Goal: Information Seeking & Learning: Compare options

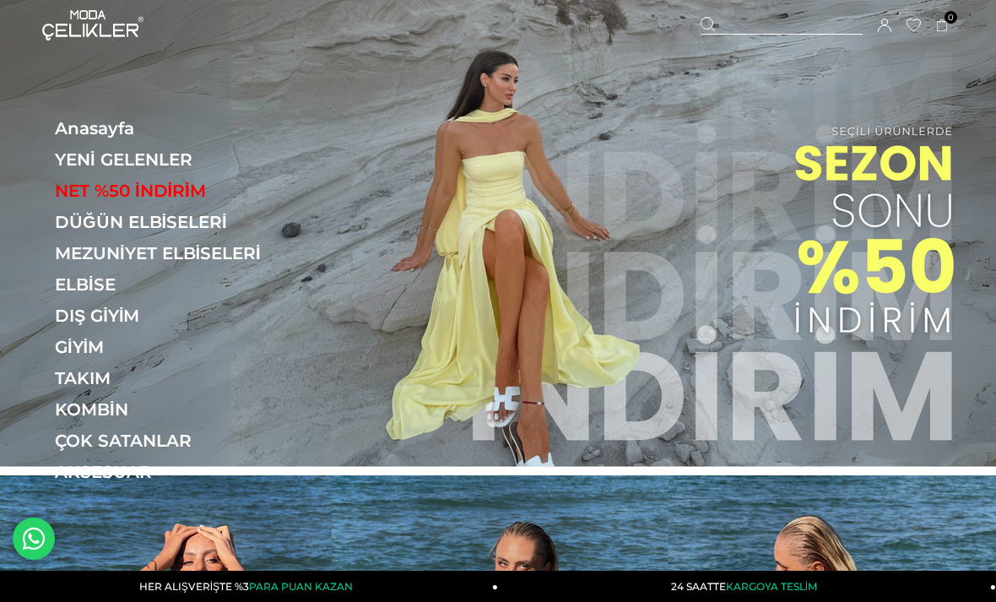
click at [773, 333] on img at bounding box center [498, 233] width 996 height 467
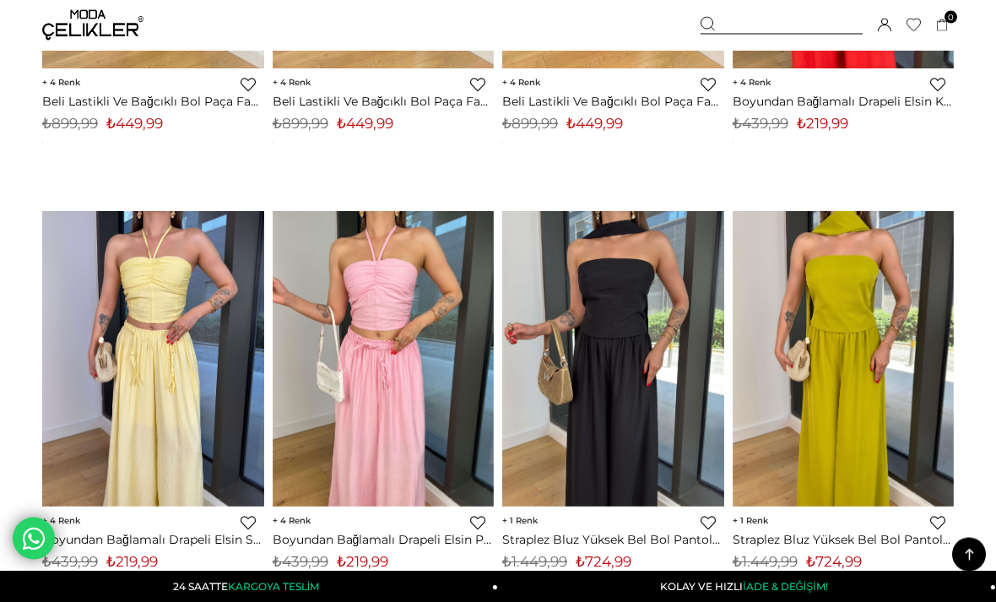
scroll to position [1317, 0]
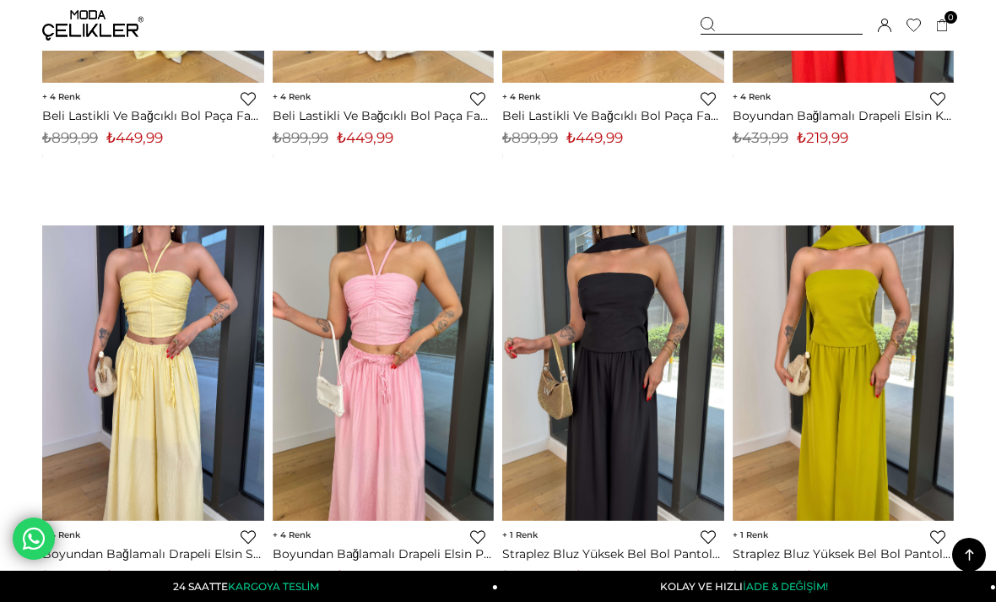
click at [86, 29] on img at bounding box center [92, 25] width 101 height 30
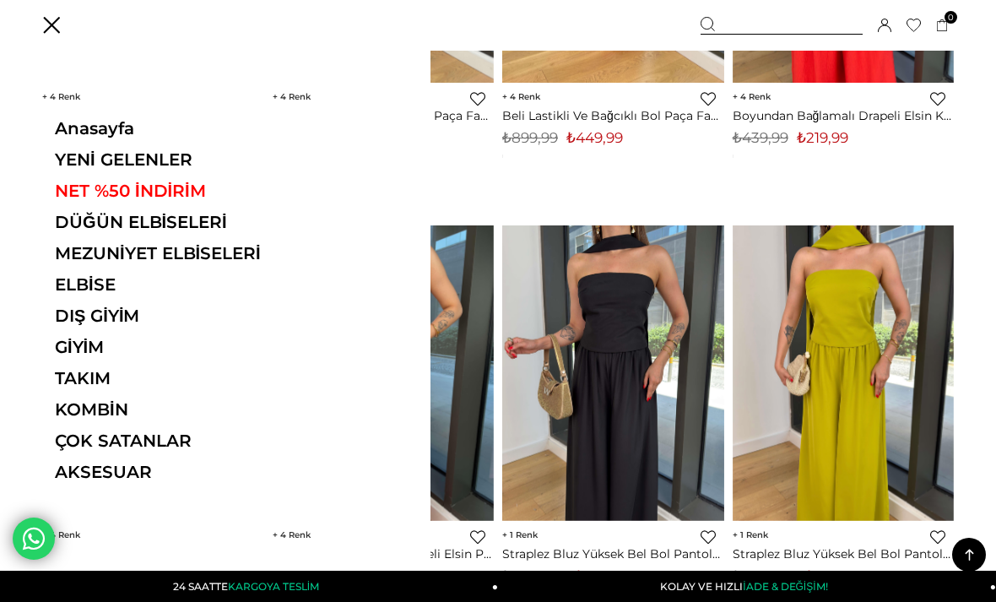
click at [165, 256] on link "MEZUNİYET ELBİSELERİ" at bounding box center [171, 253] width 232 height 20
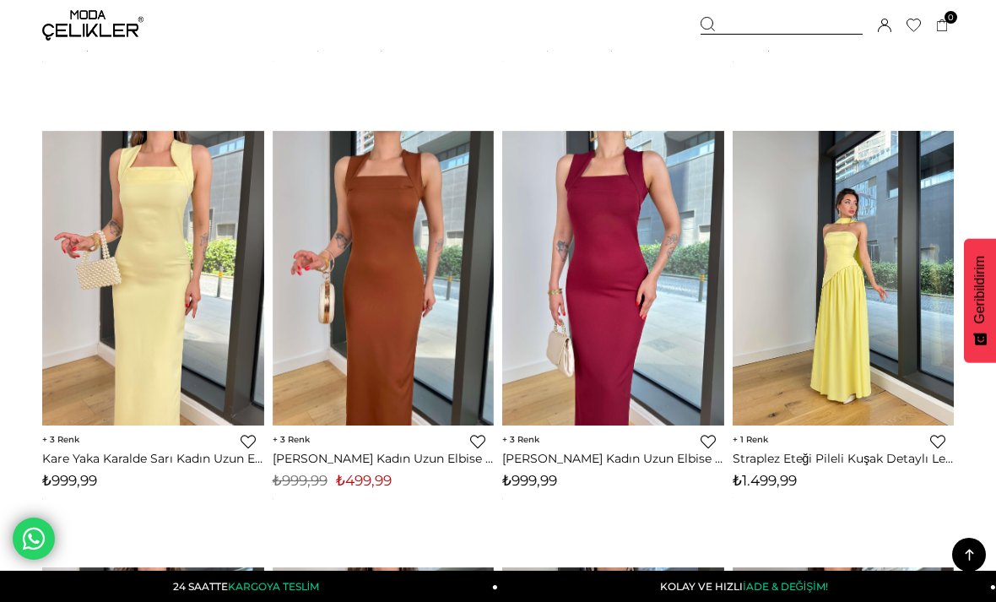
scroll to position [7524, 0]
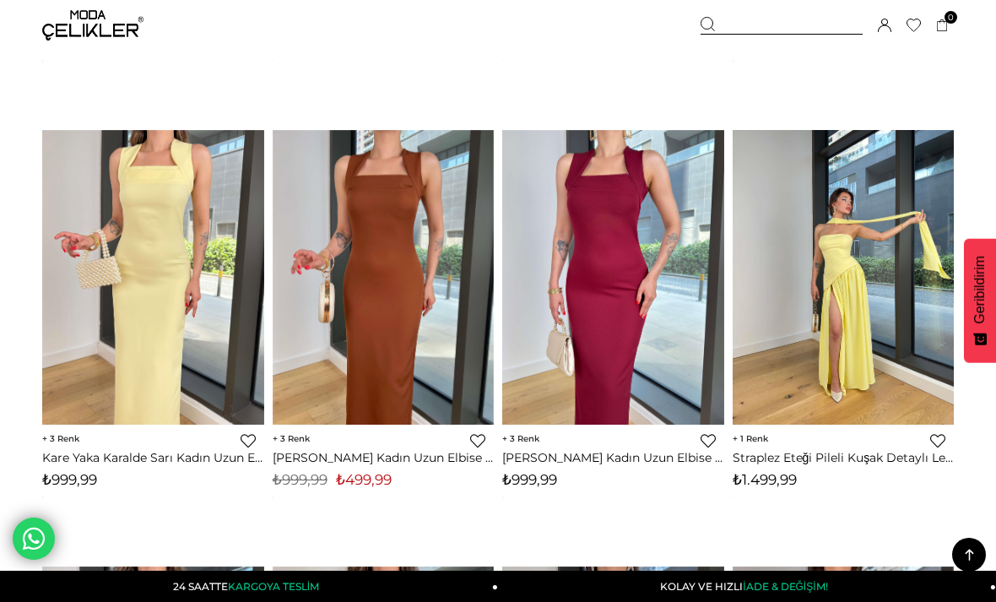
click at [756, 442] on span "1" at bounding box center [750, 438] width 35 height 11
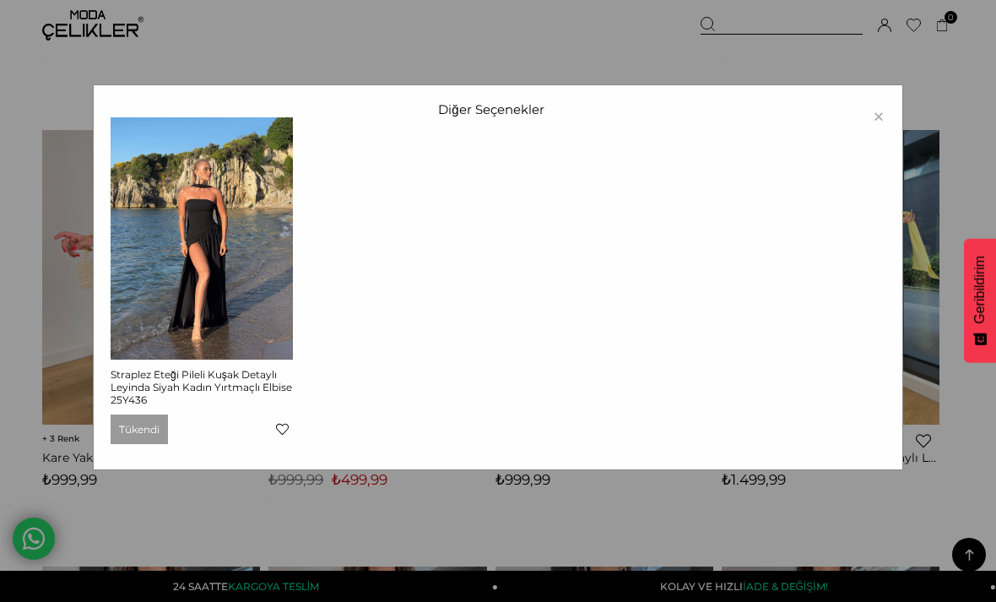
click at [955, 156] on div "× Diğer Seçenekler Straplez Eteği Pileli Kuşak Detaylı Leyinda Siyah Kadın Yırt…" at bounding box center [498, 301] width 996 height 602
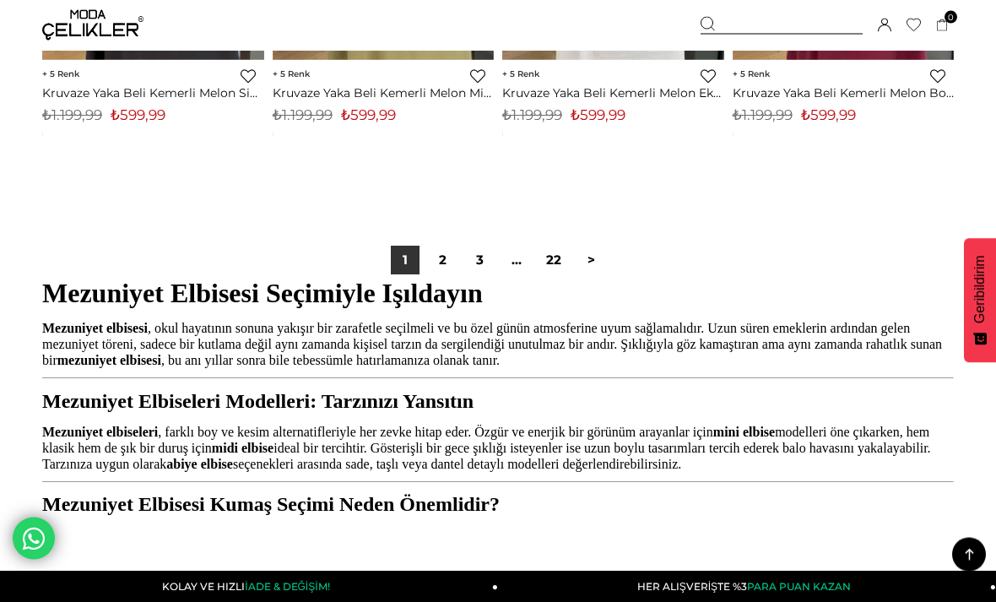
click at [435, 262] on link "2" at bounding box center [442, 261] width 29 height 29
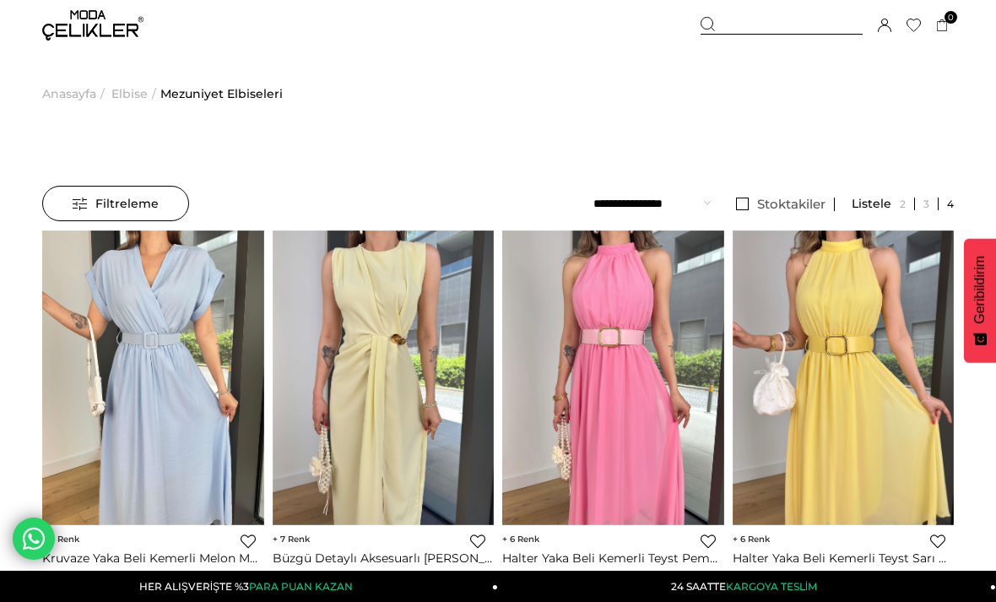
click at [154, 211] on span "Filtreleme" at bounding box center [116, 204] width 86 height 34
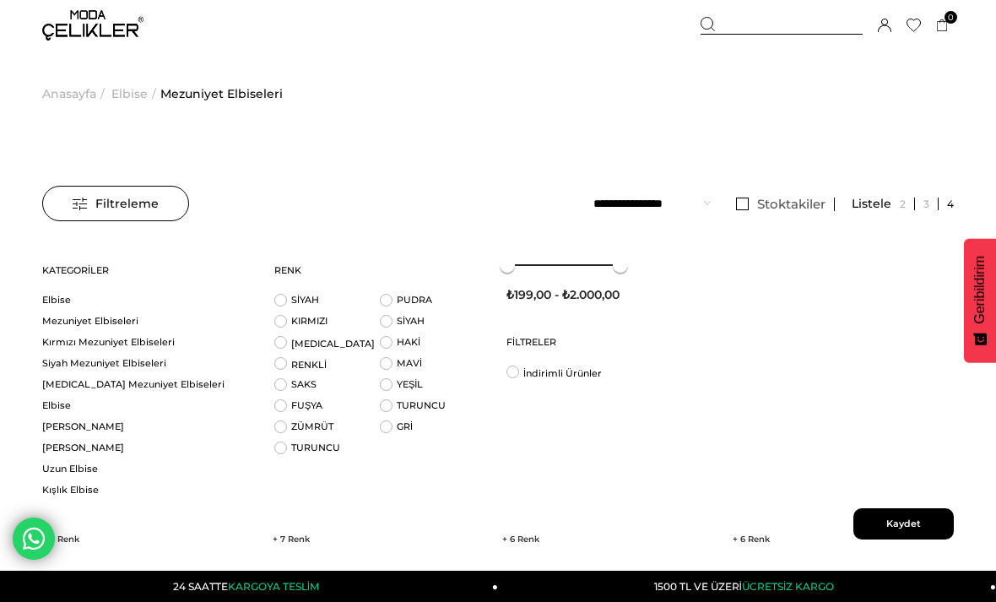
click at [134, 99] on span "Elbise" at bounding box center [129, 94] width 36 height 86
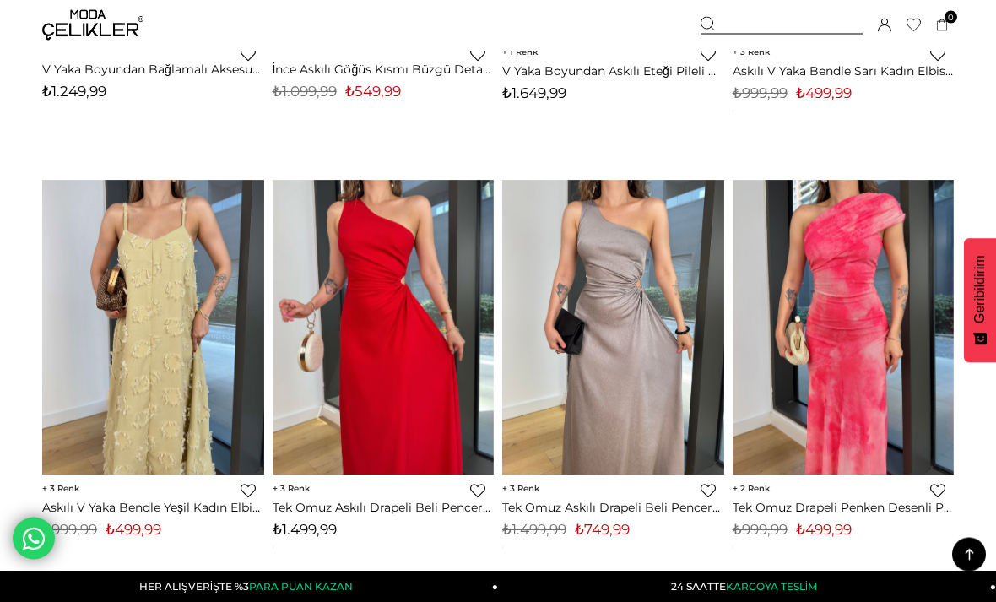
scroll to position [7906, 0]
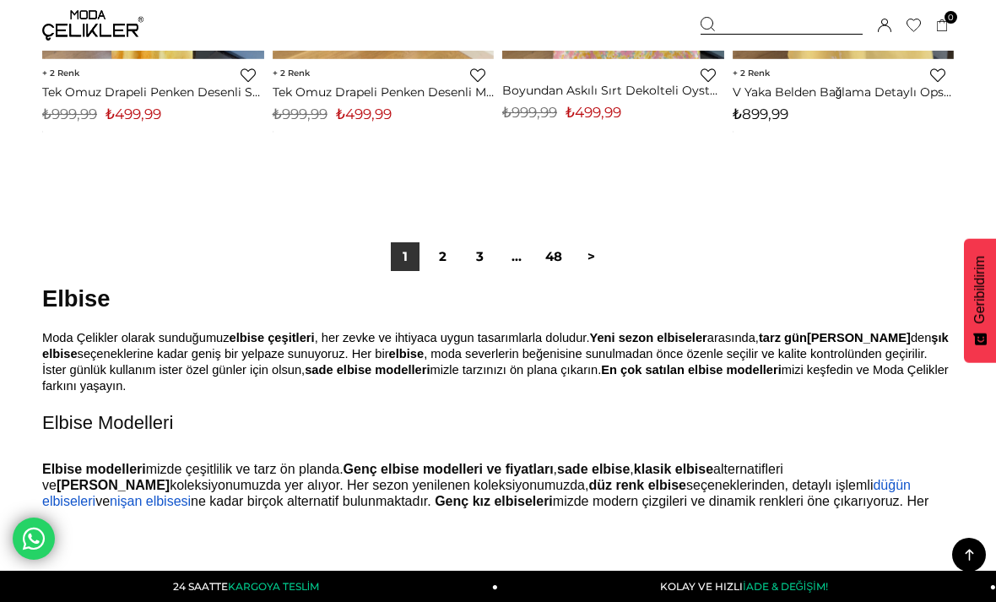
click at [435, 250] on link "2" at bounding box center [442, 256] width 29 height 29
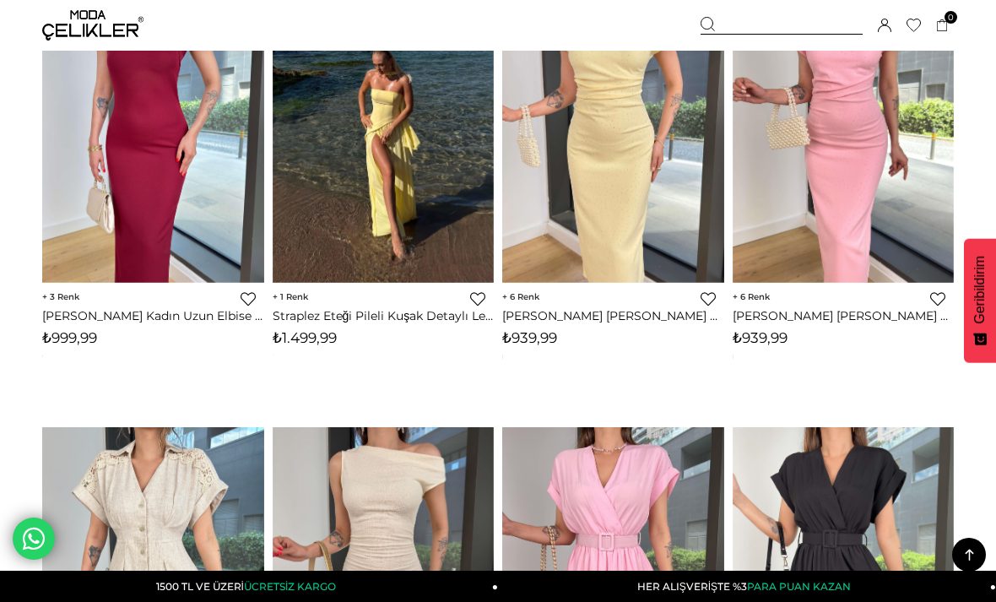
scroll to position [5042, 0]
click at [412, 310] on link "Straplez Eteği Pileli Kuşak Detaylı Leyinda Sarı Kadın Yırtmaçlı Elbise 25Y436" at bounding box center [384, 316] width 222 height 15
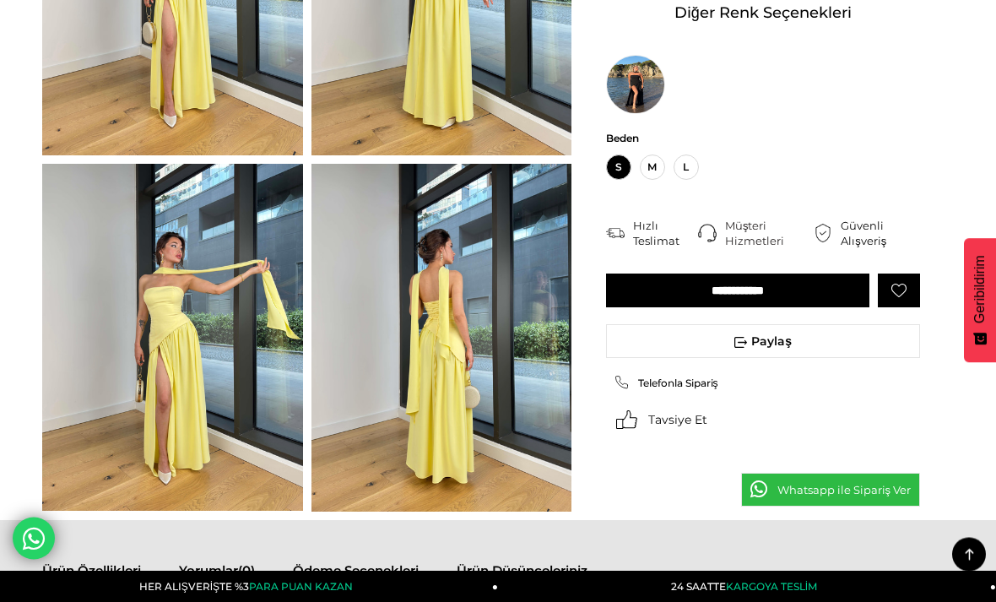
scroll to position [684, 0]
click at [639, 79] on img at bounding box center [635, 84] width 59 height 59
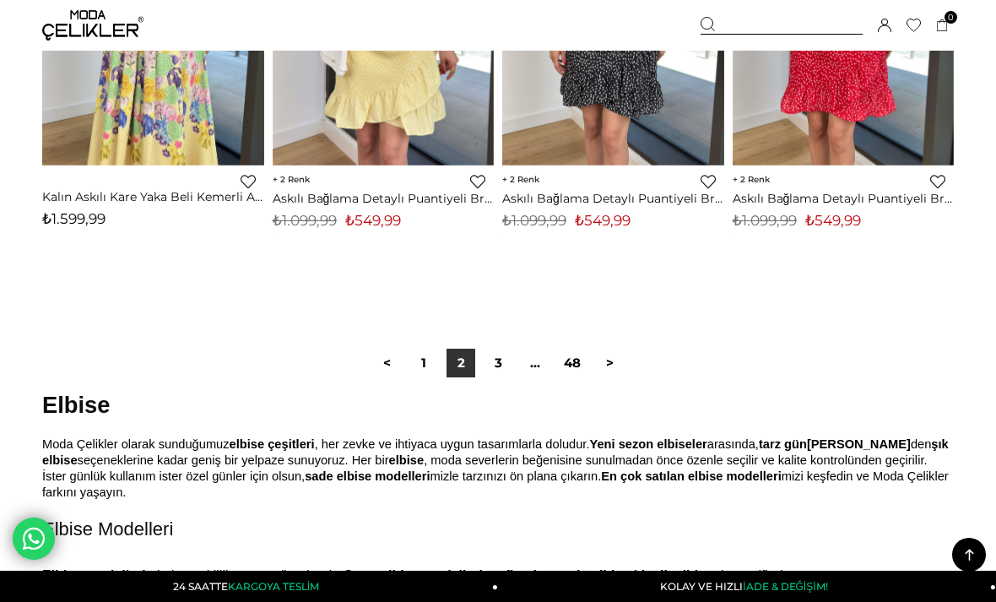
scroll to position [8670, 0]
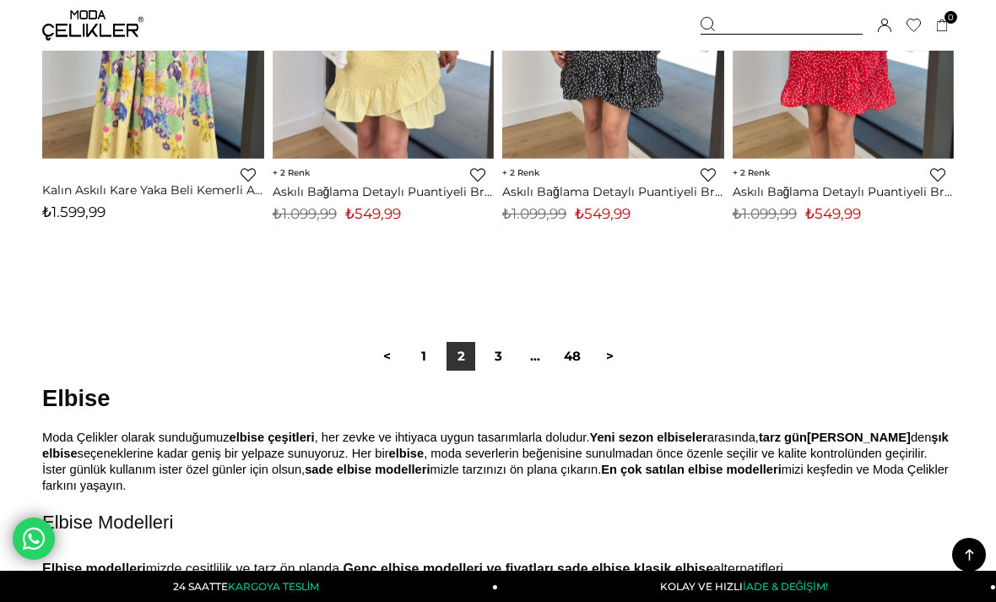
click at [498, 352] on link "3" at bounding box center [498, 356] width 29 height 29
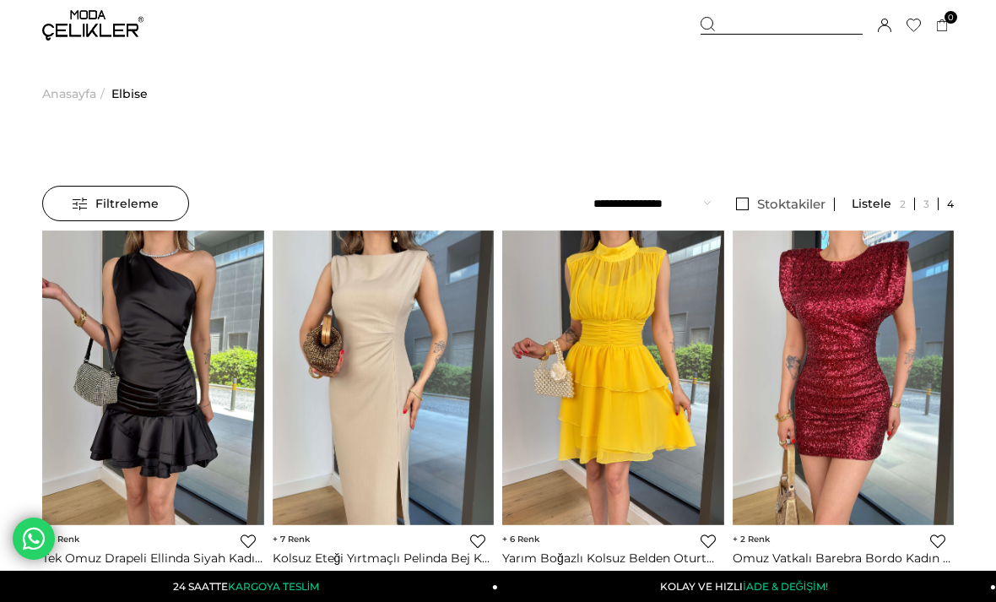
click at [116, 39] on img at bounding box center [92, 25] width 101 height 30
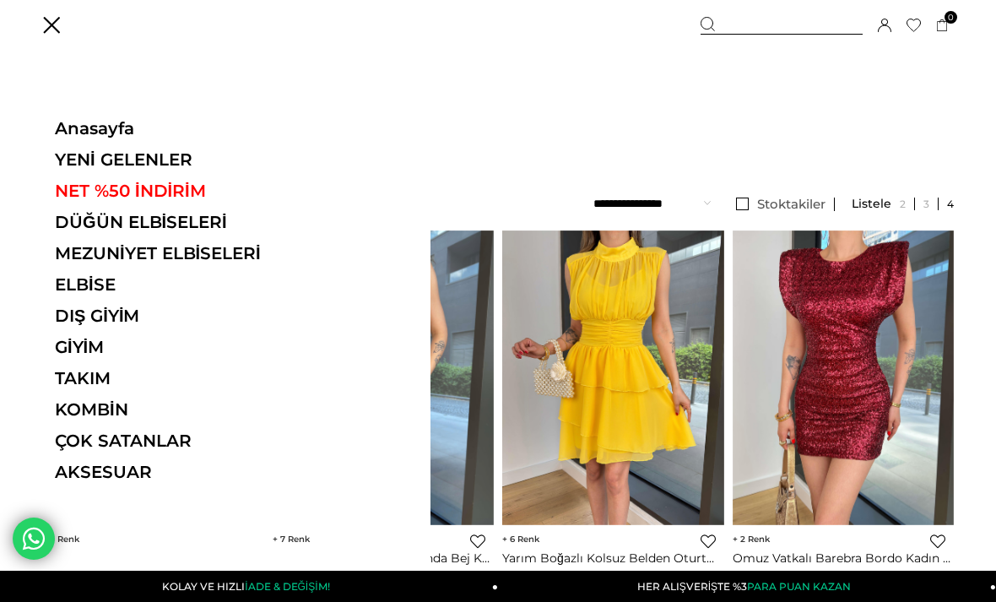
click at [122, 126] on link "Anasayfa" at bounding box center [171, 128] width 232 height 20
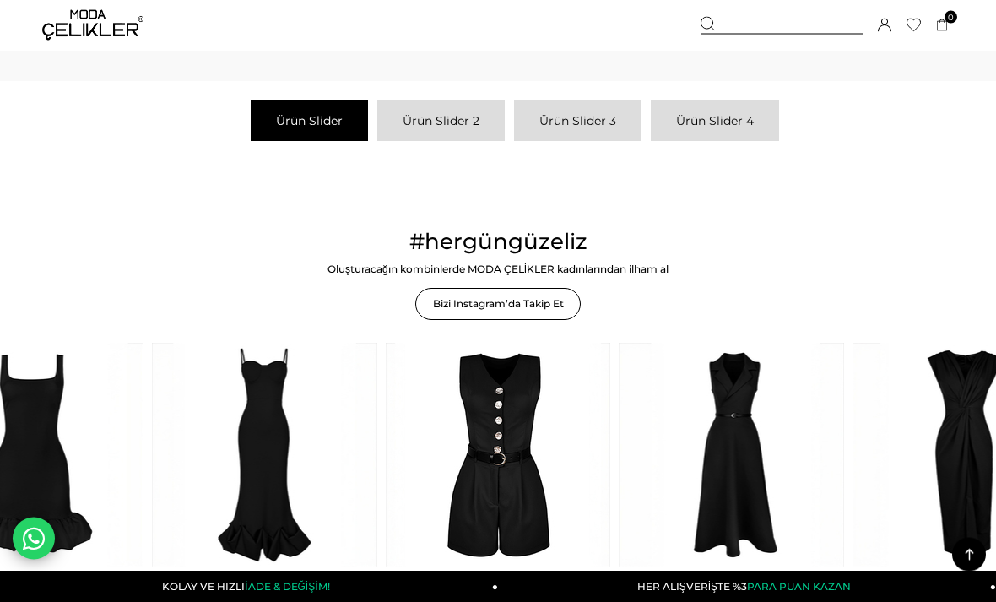
scroll to position [2698, 0]
click at [284, 474] on link at bounding box center [264, 455] width 225 height 225
click at [85, 481] on link at bounding box center [30, 455] width 225 height 225
click at [306, 345] on link at bounding box center [264, 455] width 225 height 225
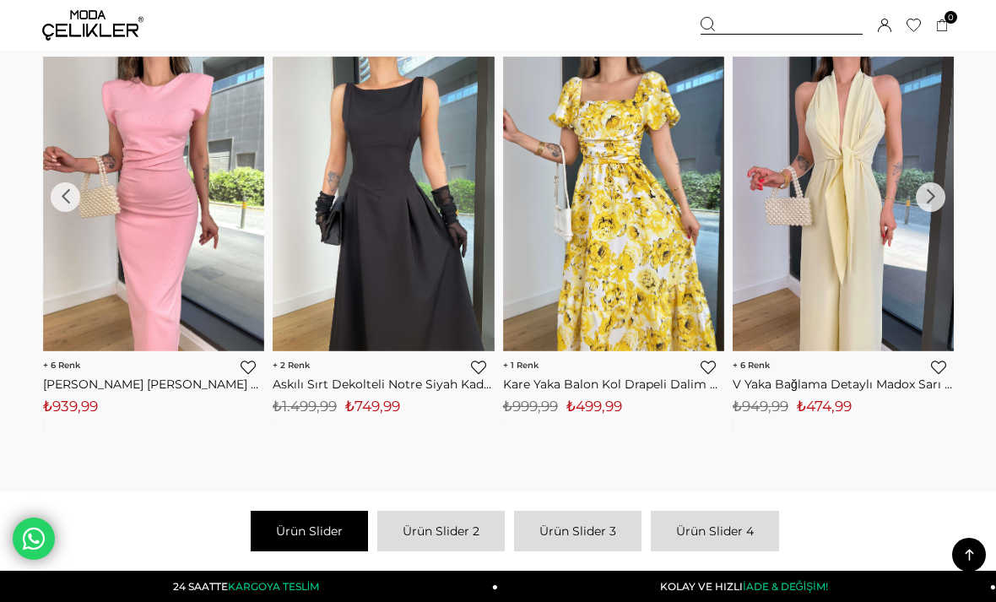
scroll to position [2286, 0]
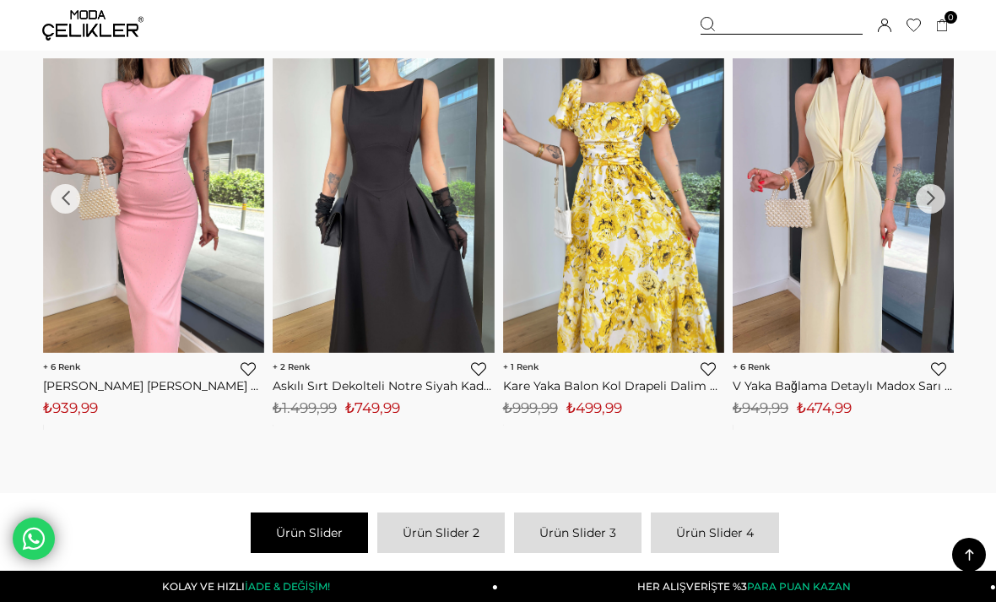
click at [934, 206] on div "›" at bounding box center [931, 199] width 30 height 30
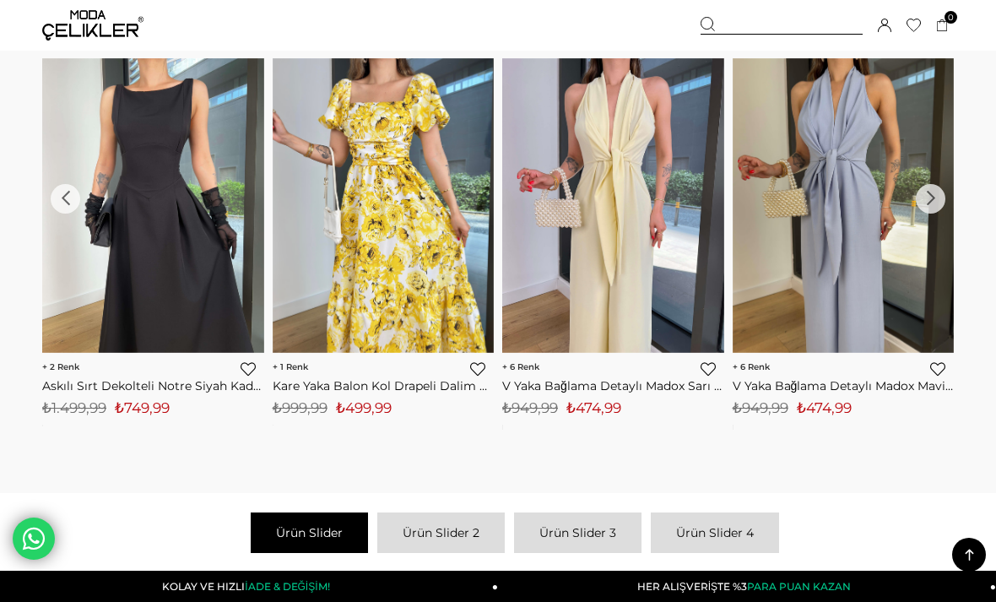
click at [931, 201] on div "›" at bounding box center [931, 199] width 30 height 30
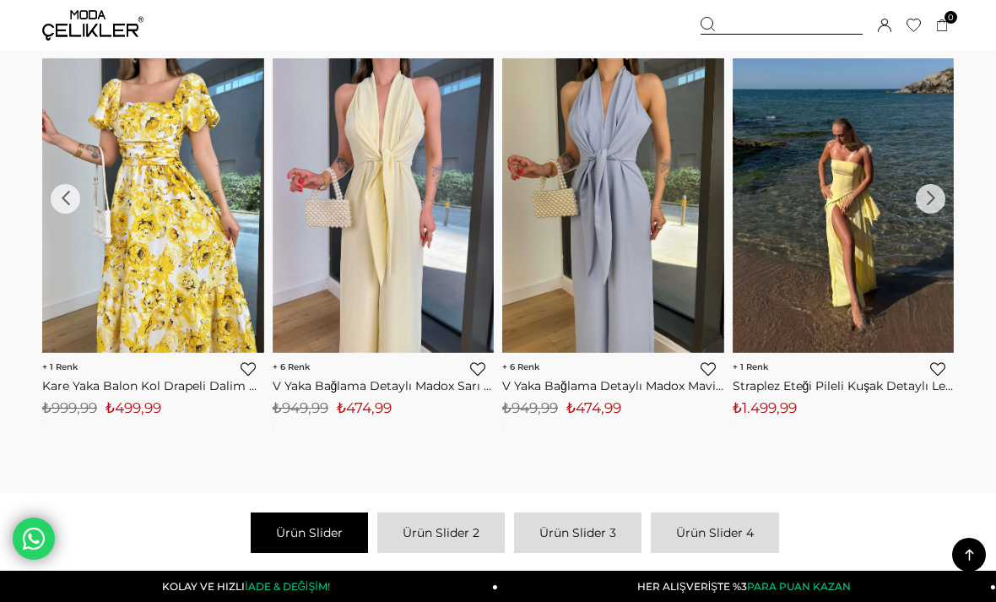
click at [931, 199] on div "›" at bounding box center [931, 199] width 30 height 30
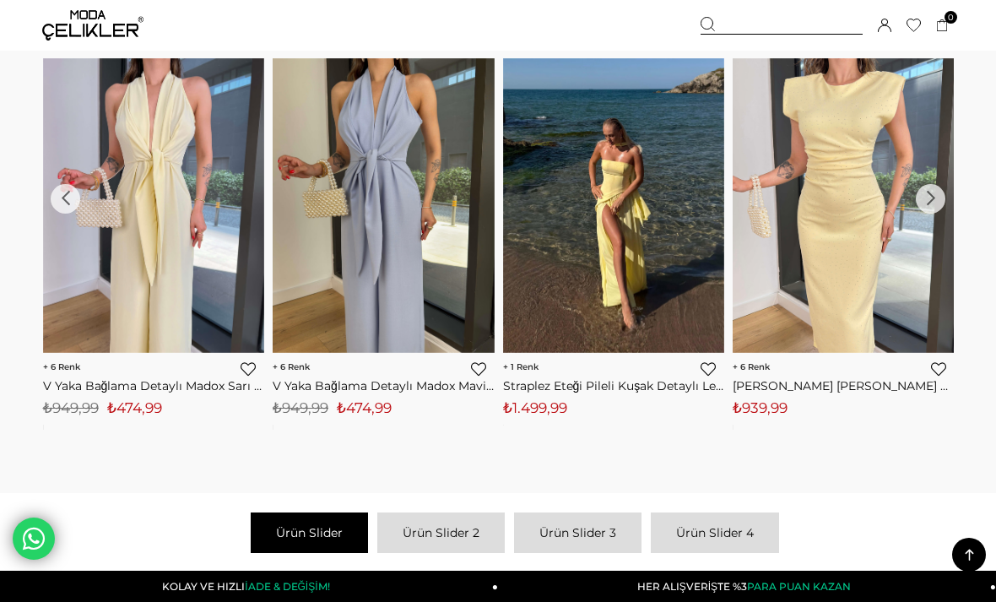
click at [933, 209] on div "›" at bounding box center [931, 199] width 30 height 30
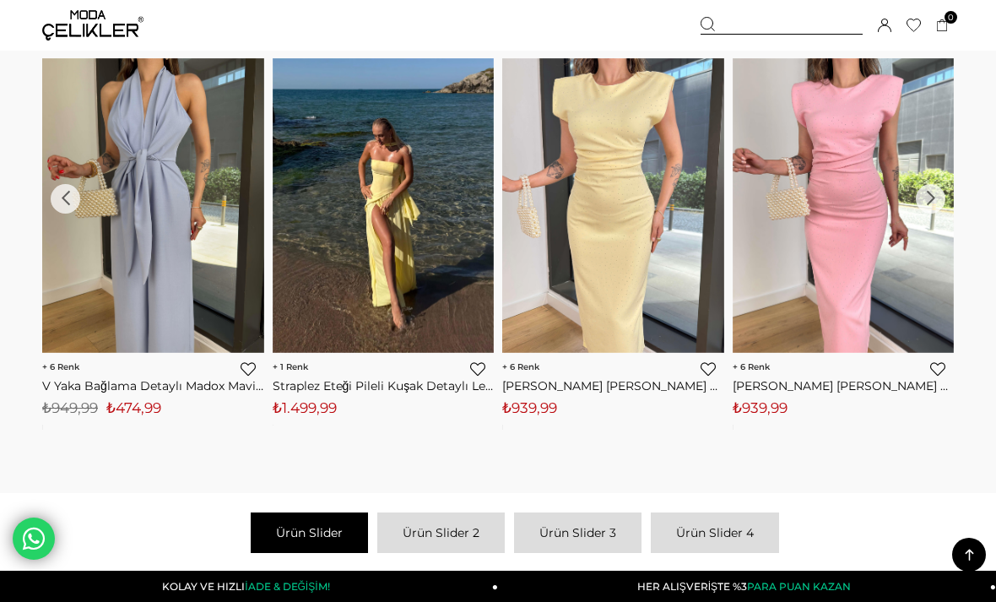
click at [924, 212] on div "›" at bounding box center [931, 199] width 30 height 30
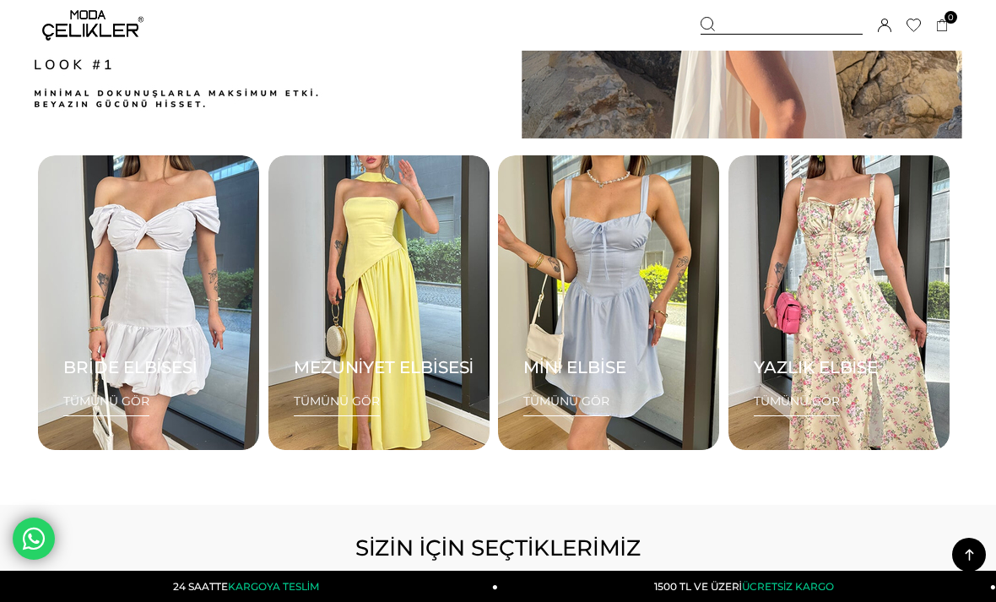
scroll to position [1745, 0]
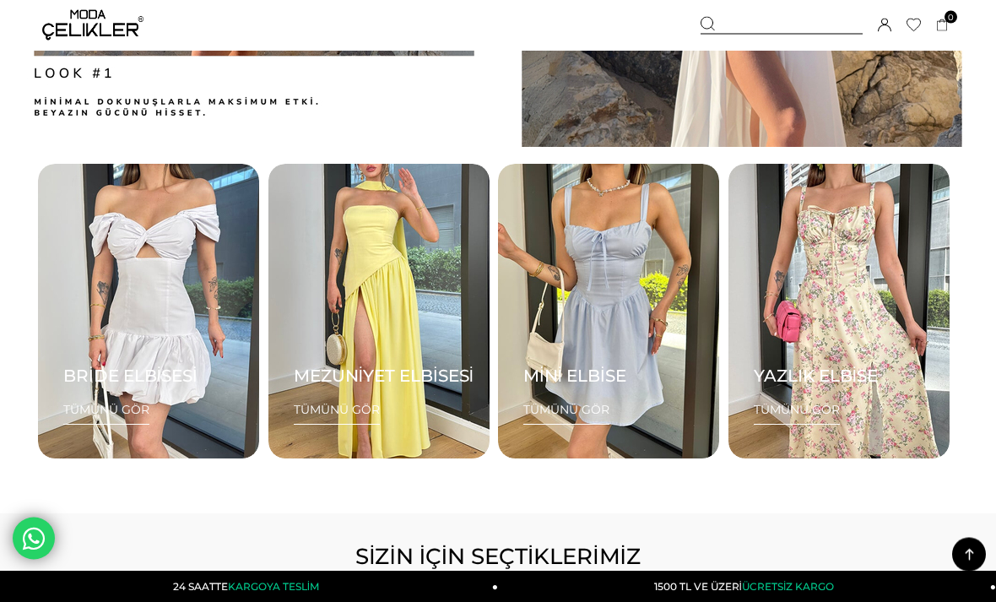
click at [430, 360] on link "MEZUNİYET ELBİSESİ TÜMÜNÜ GÖR" at bounding box center [378, 312] width 221 height 295
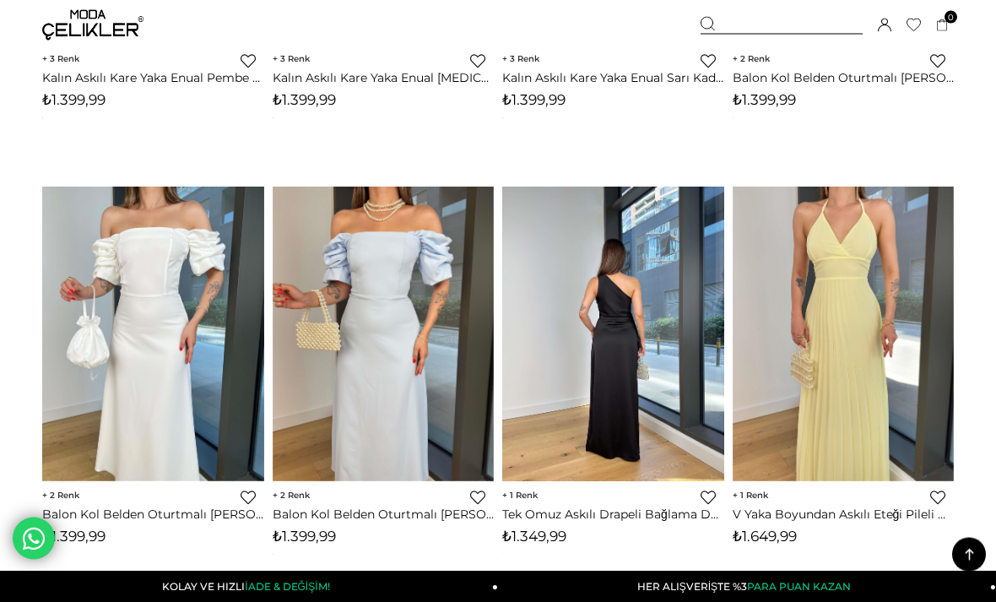
scroll to position [2229, 0]
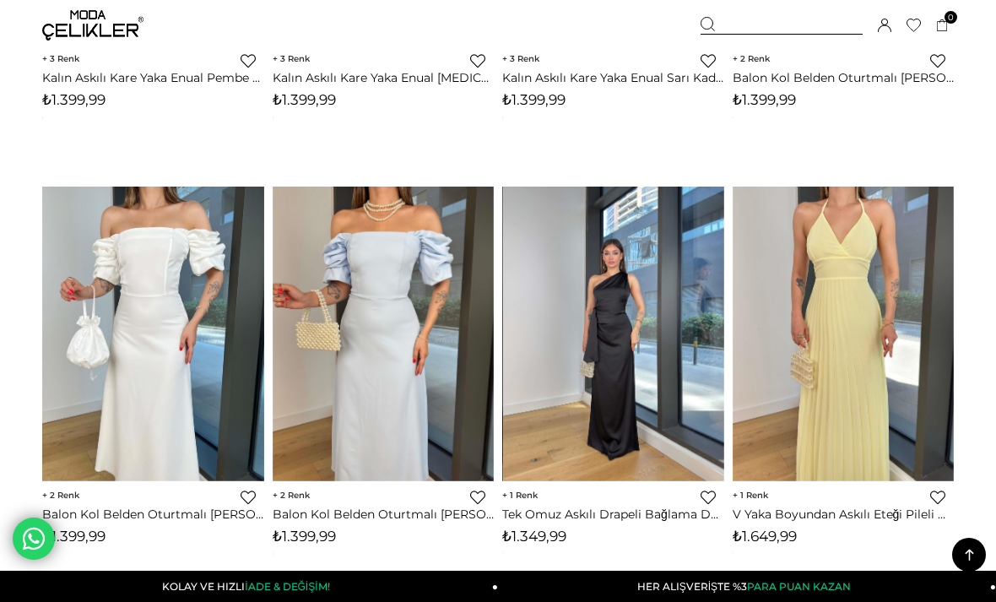
click at [628, 371] on img at bounding box center [613, 333] width 222 height 295
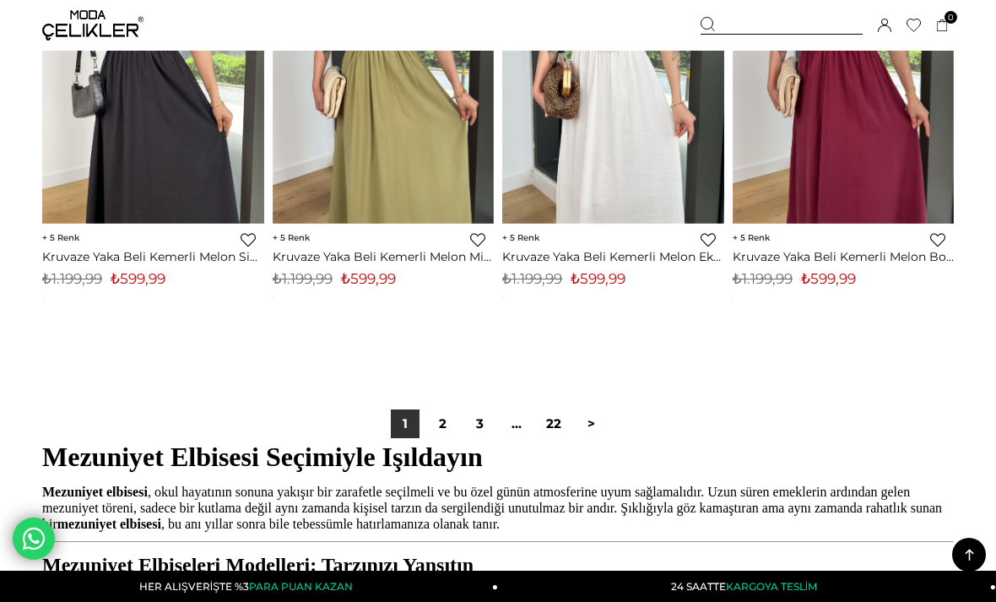
scroll to position [8613, 0]
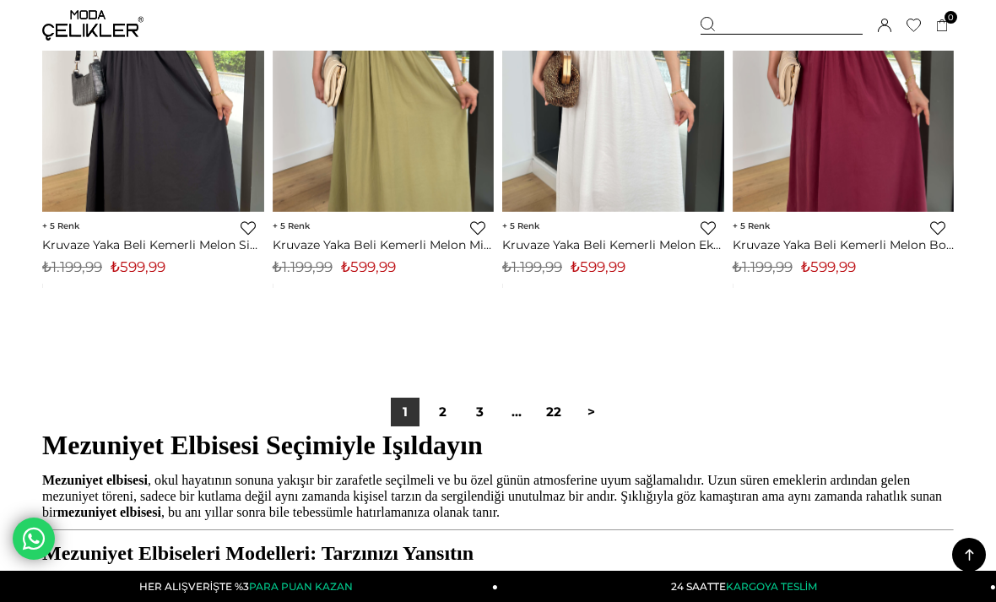
click at [441, 407] on link "2" at bounding box center [442, 412] width 29 height 29
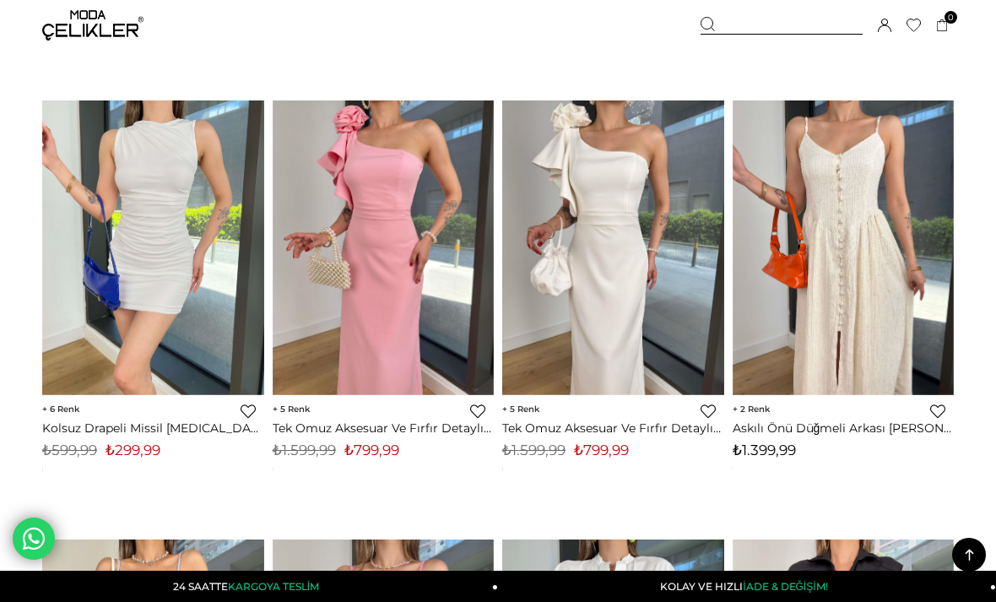
scroll to position [5396, 0]
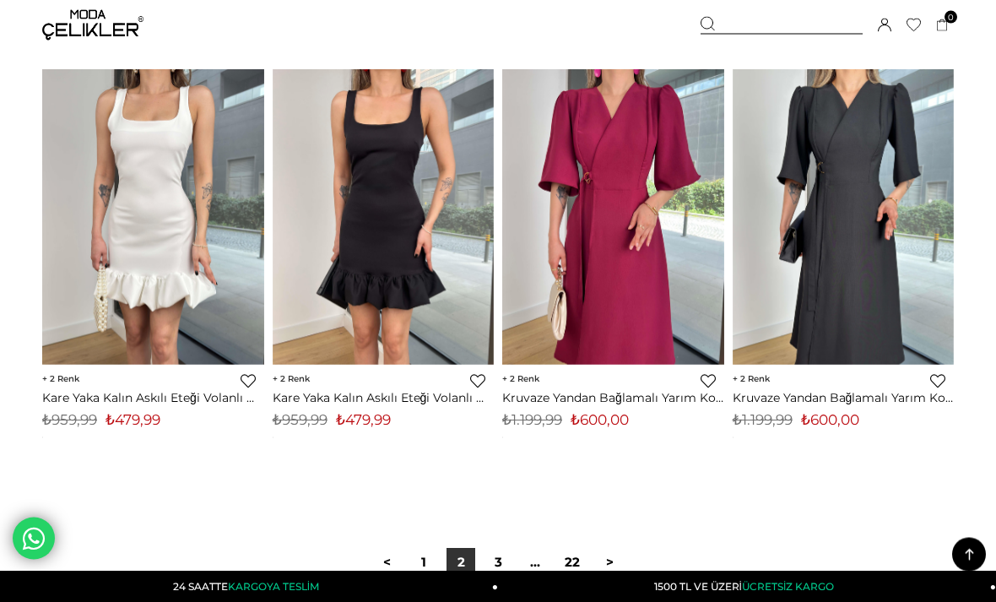
click at [504, 561] on link "3" at bounding box center [498, 563] width 29 height 29
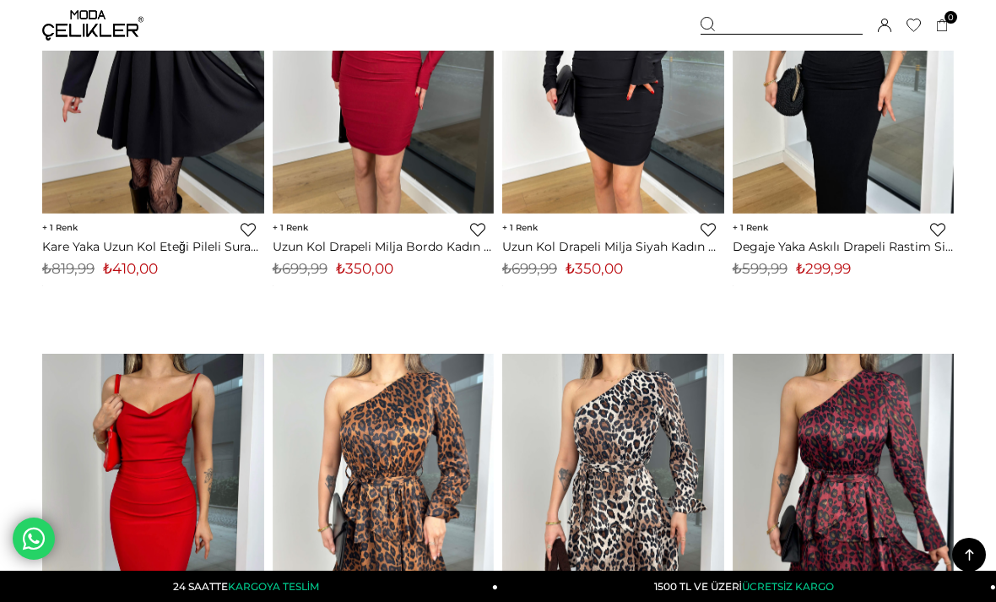
scroll to position [5554, 0]
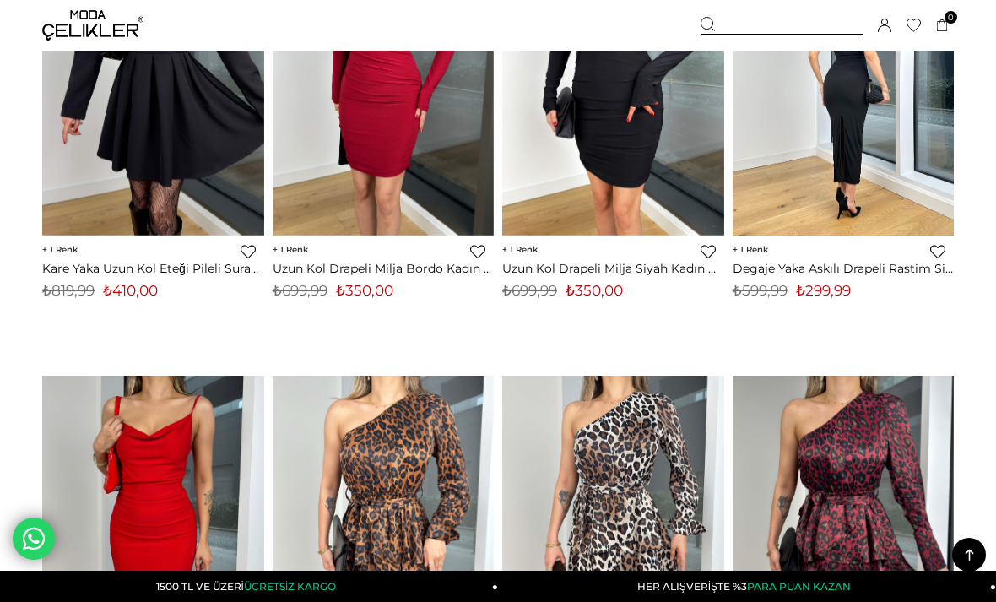
click at [892, 138] on img at bounding box center [844, 87] width 222 height 295
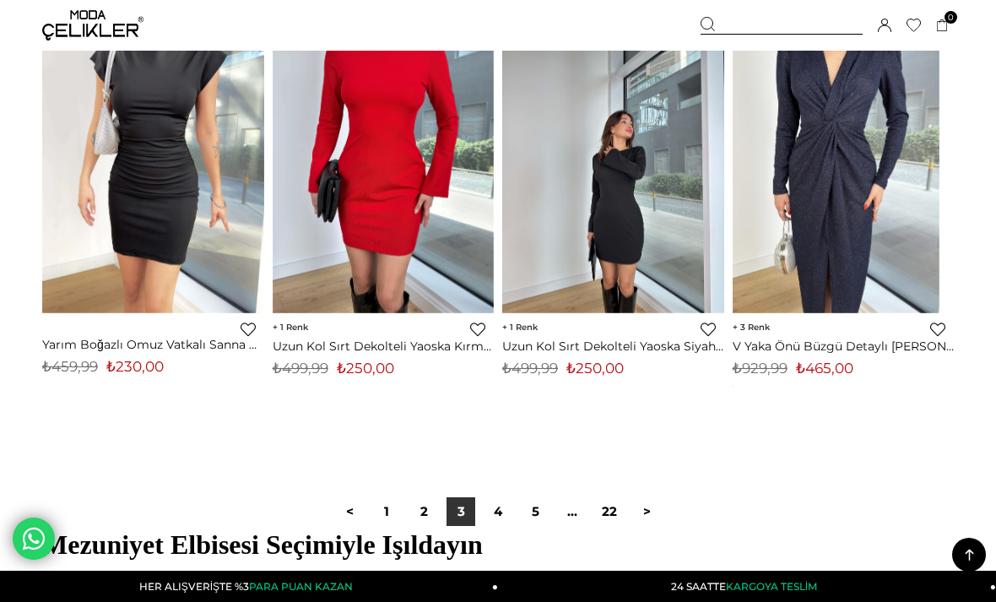
scroll to position [8541, 0]
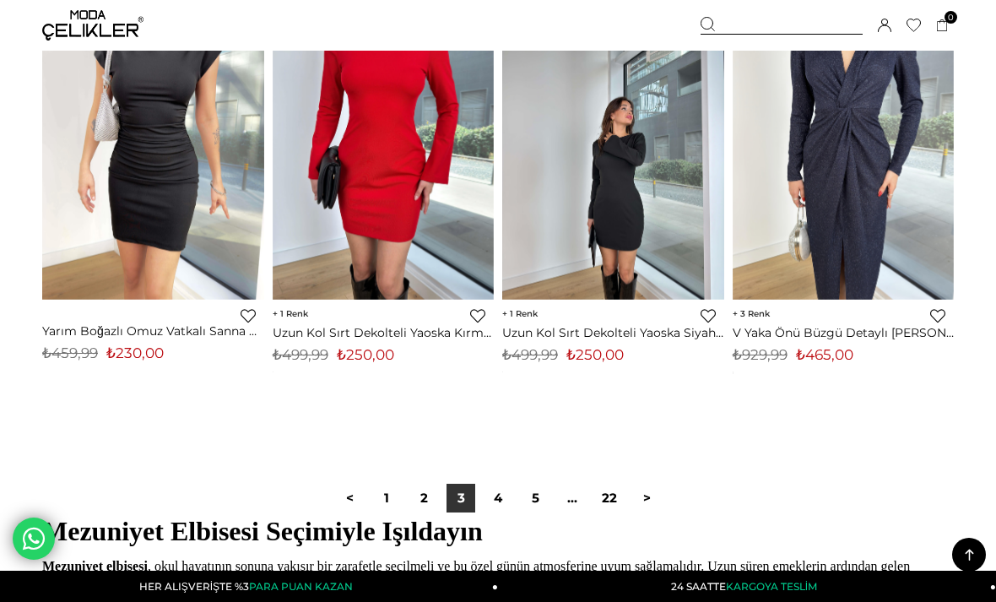
click at [512, 522] on div "< 1 2 3 4 5 ... 22 >" at bounding box center [498, 498] width 912 height 113
click at [504, 492] on link "4" at bounding box center [498, 498] width 29 height 29
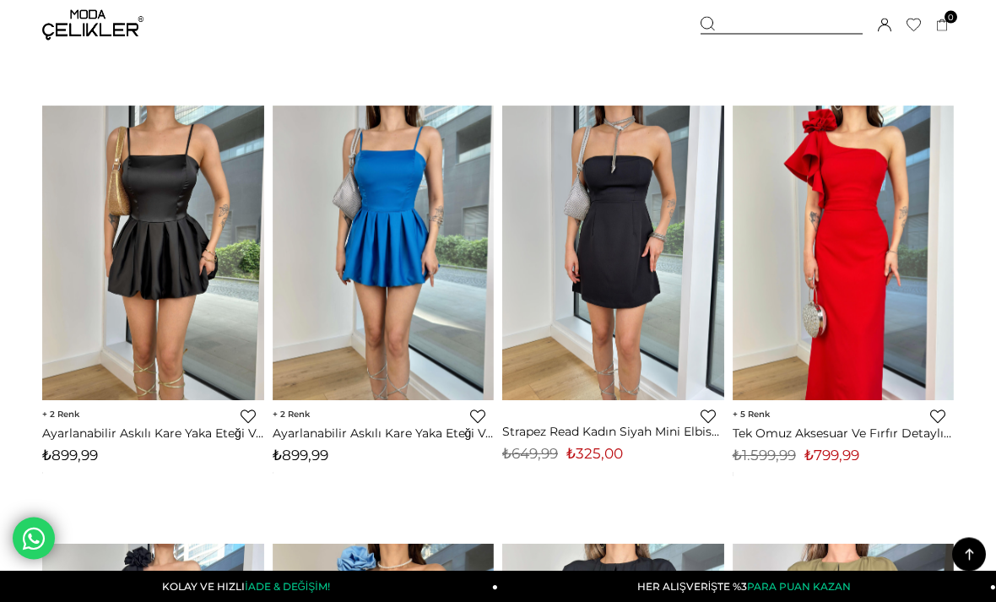
scroll to position [8027, 0]
click at [889, 176] on img at bounding box center [844, 253] width 222 height 295
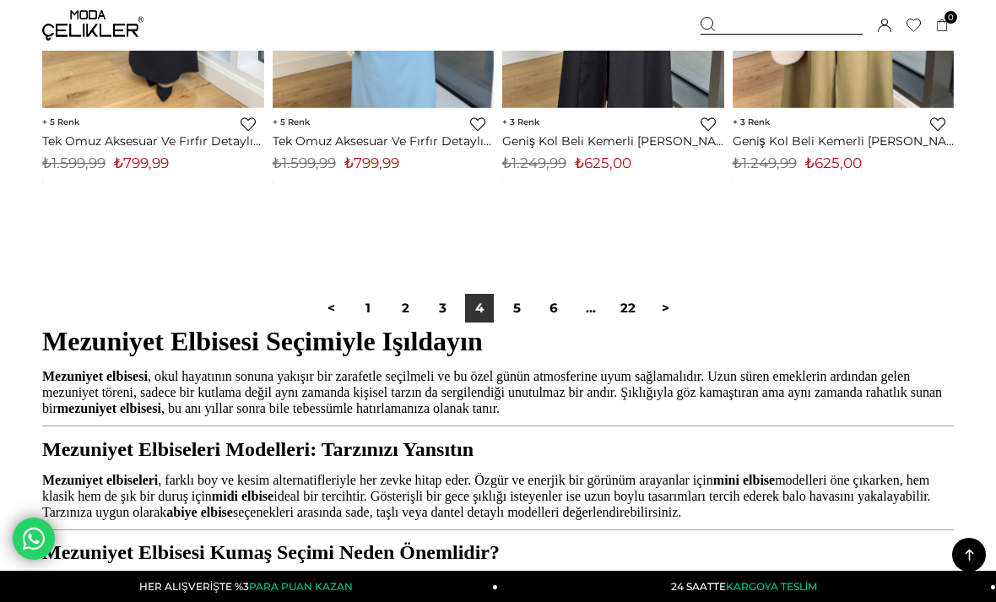
scroll to position [8812, 0]
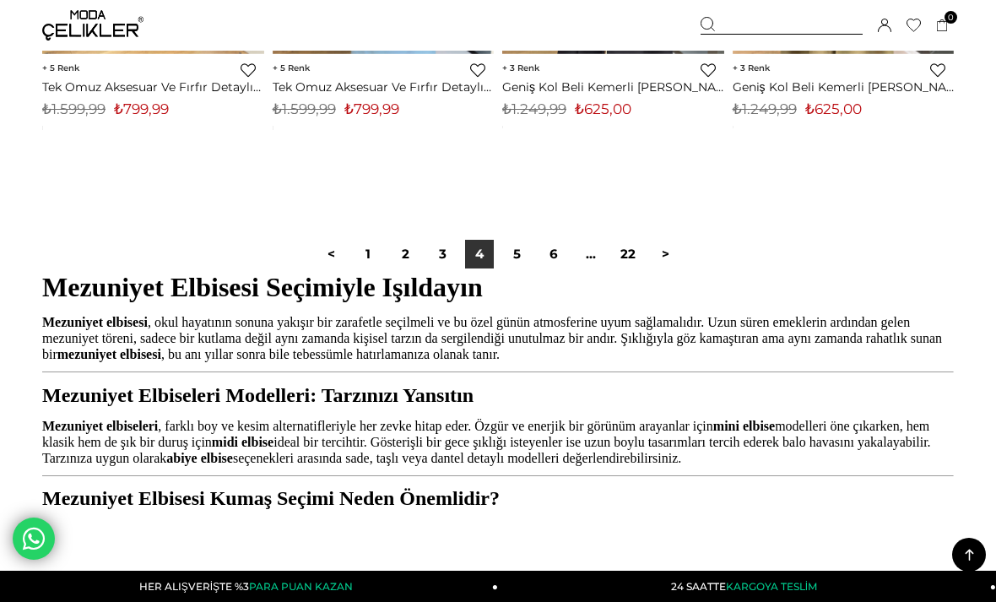
click at [519, 252] on link "5" at bounding box center [516, 254] width 29 height 29
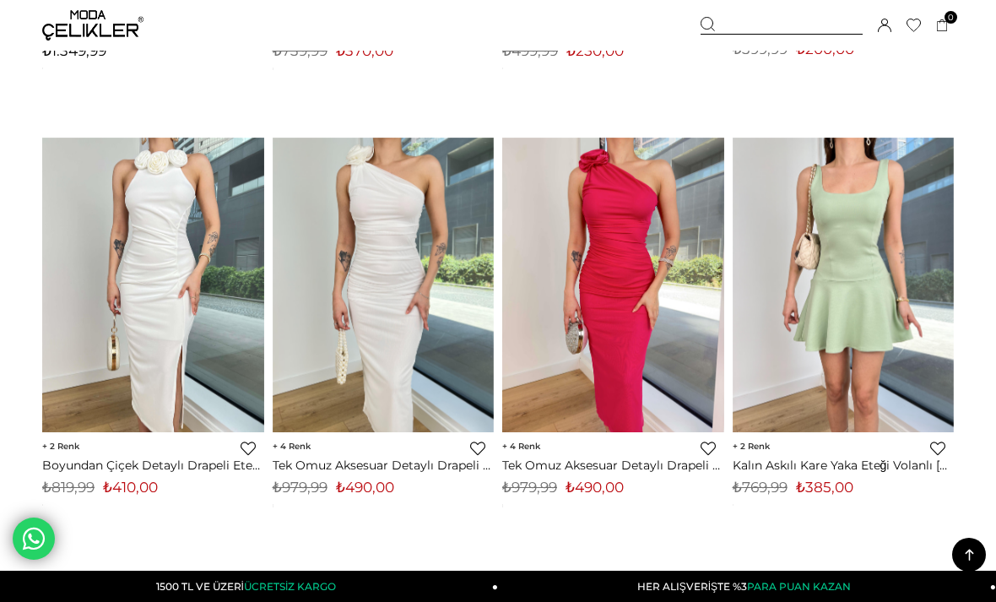
scroll to position [530, 0]
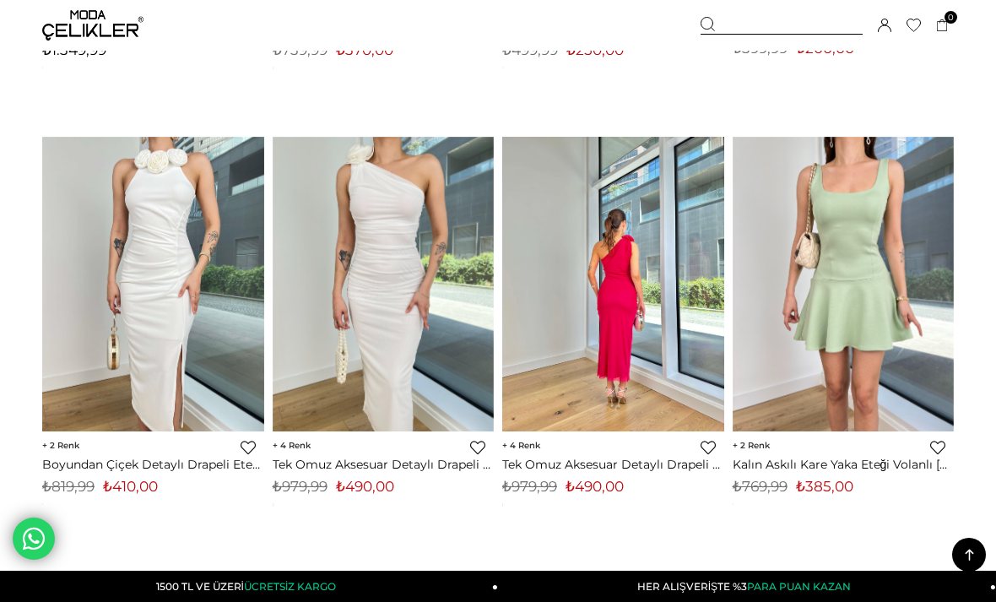
click at [672, 252] on img at bounding box center [613, 284] width 222 height 295
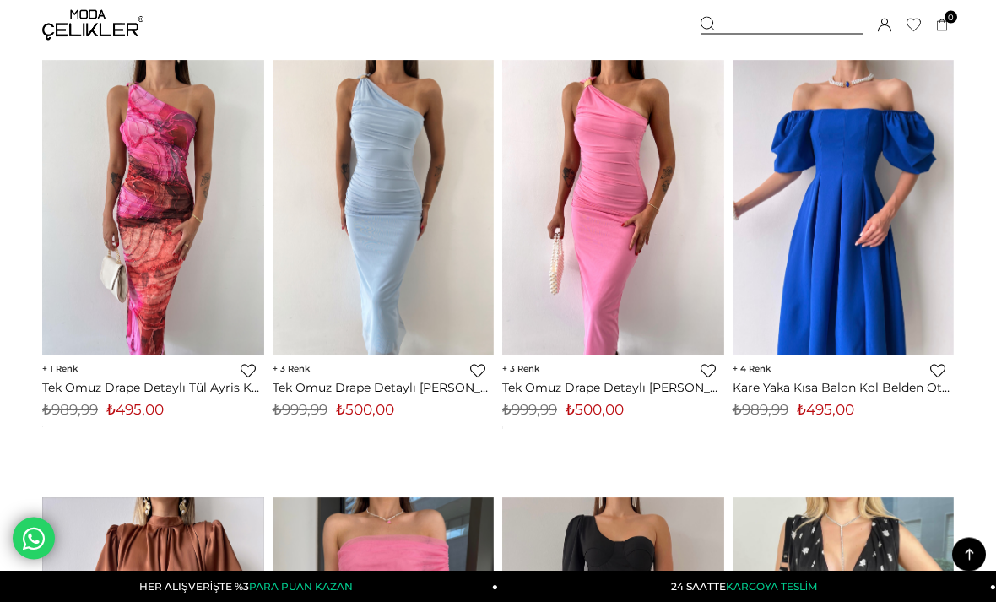
scroll to position [4167, 0]
click at [908, 169] on img at bounding box center [844, 207] width 222 height 295
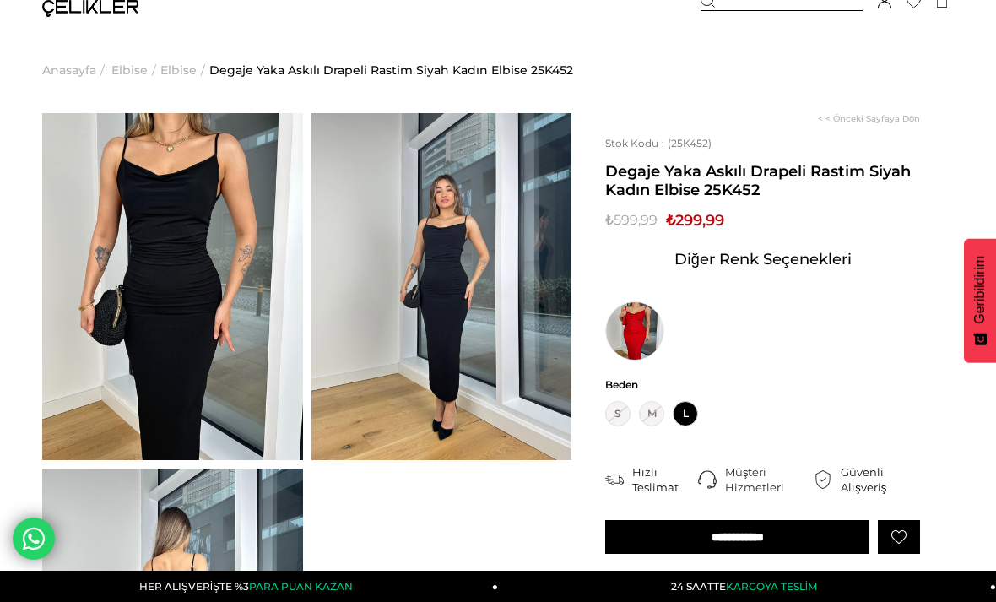
click at [534, 303] on img at bounding box center [442, 286] width 261 height 347
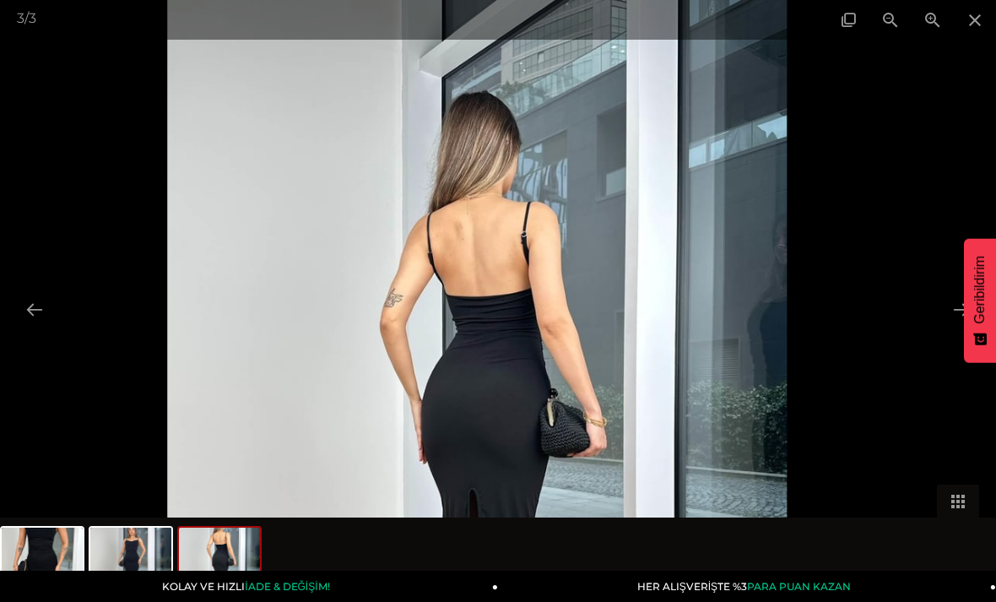
click at [982, 16] on span at bounding box center [975, 20] width 42 height 40
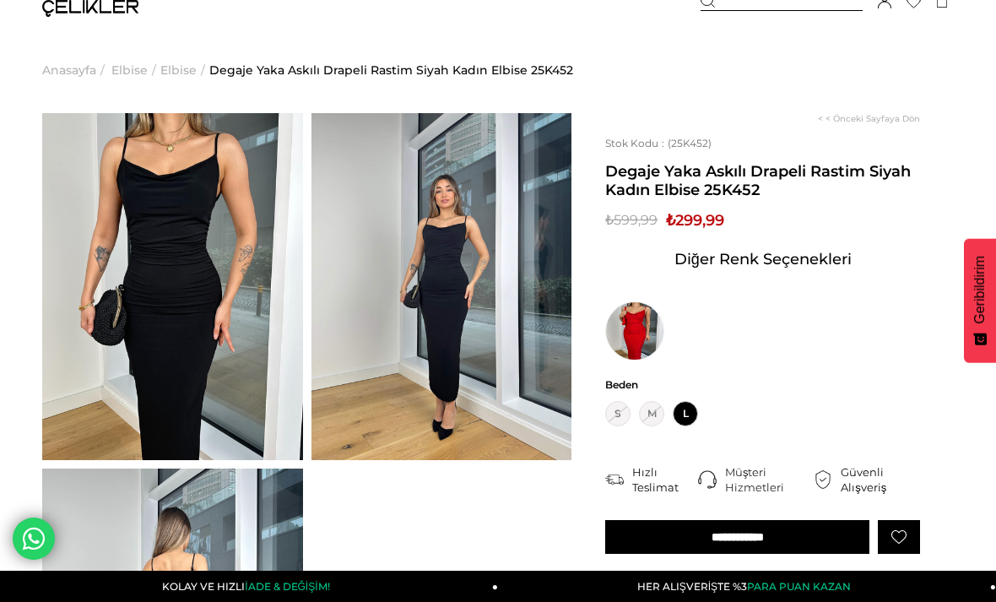
click at [637, 342] on img at bounding box center [634, 330] width 59 height 59
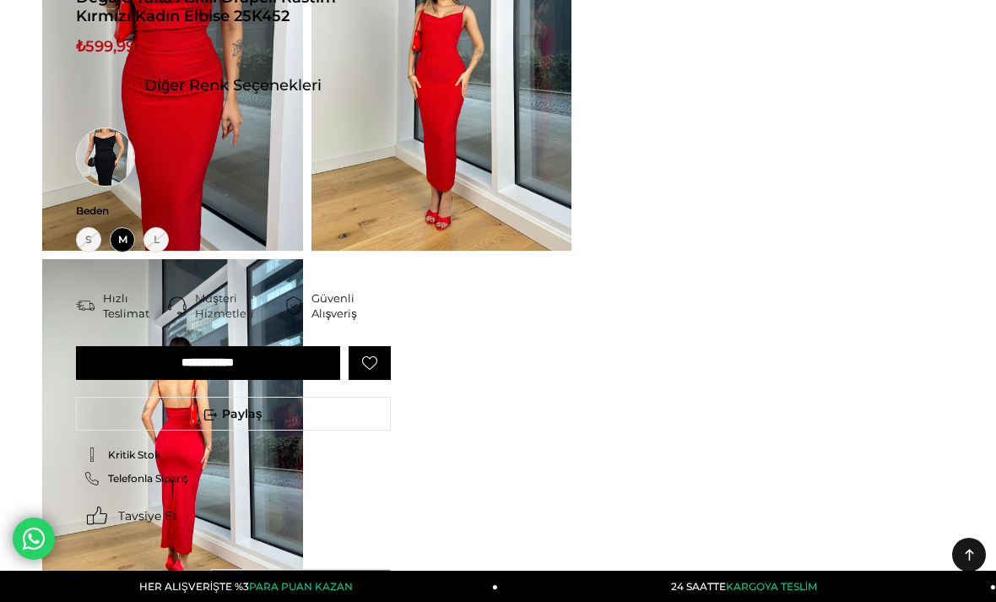
scroll to position [240, 0]
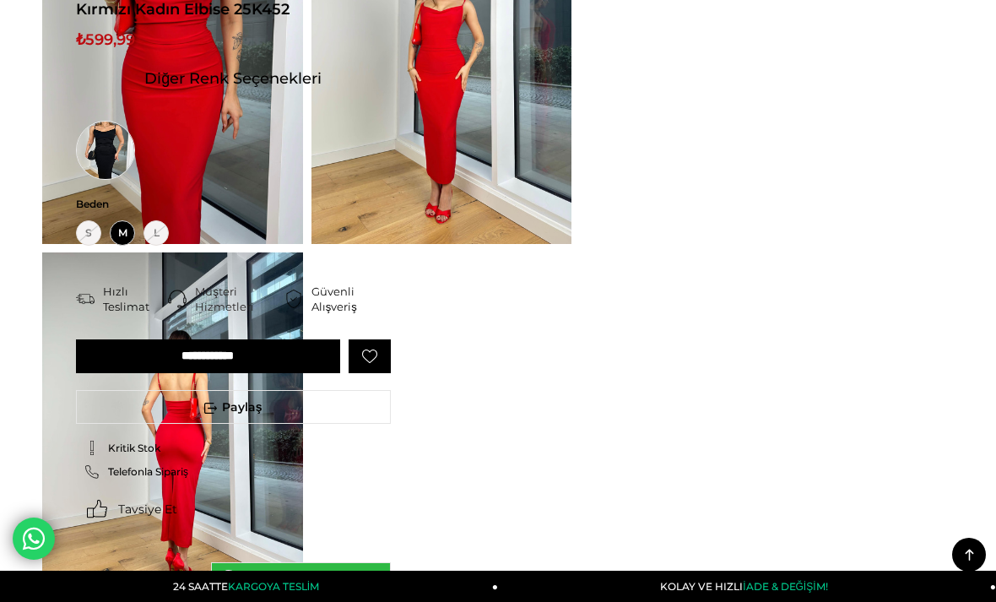
click at [543, 168] on img at bounding box center [442, 70] width 261 height 347
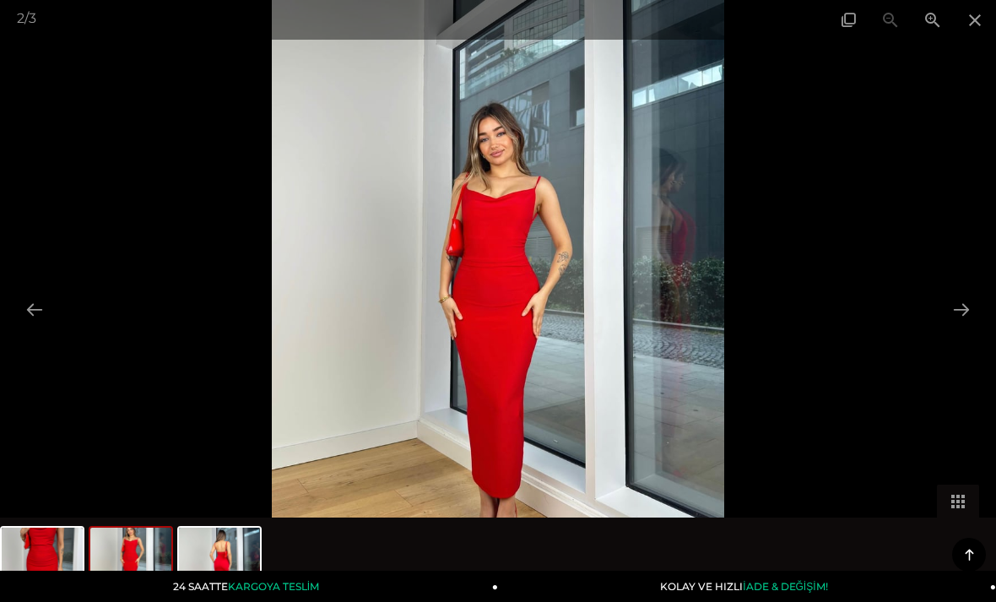
click at [960, 326] on button at bounding box center [961, 309] width 35 height 33
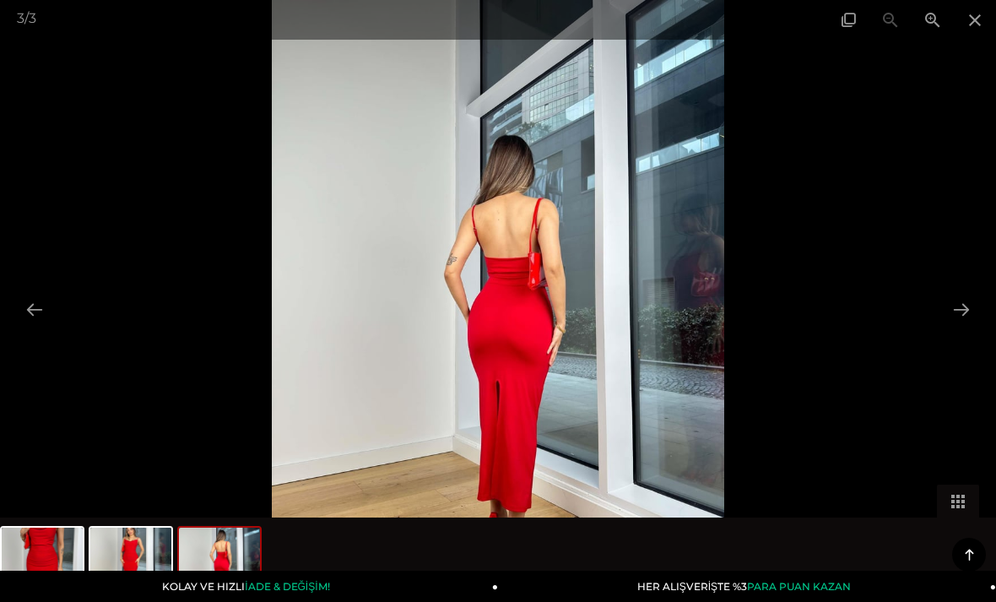
click at [968, 23] on span at bounding box center [975, 20] width 42 height 40
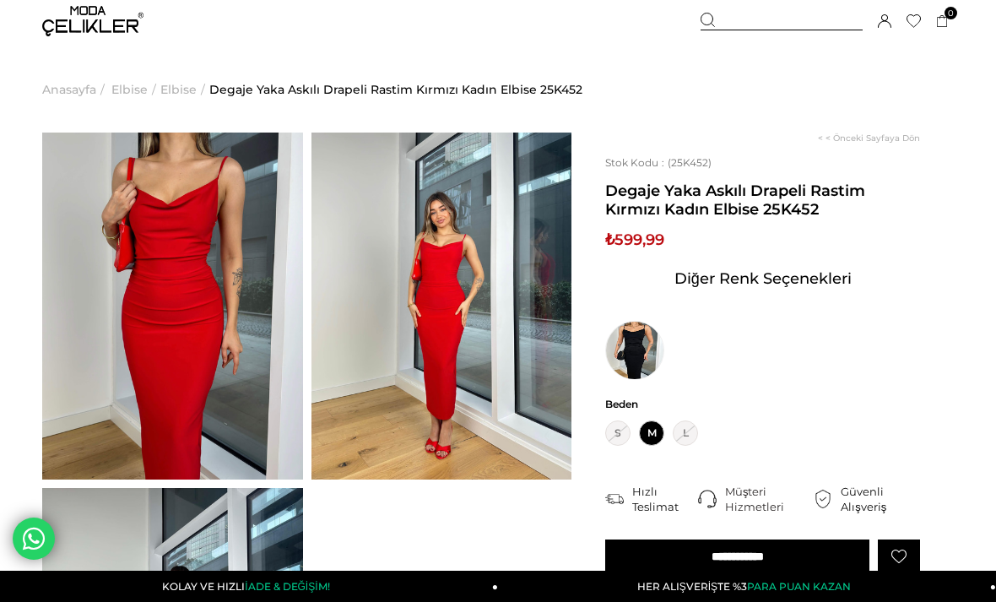
scroll to position [0, 0]
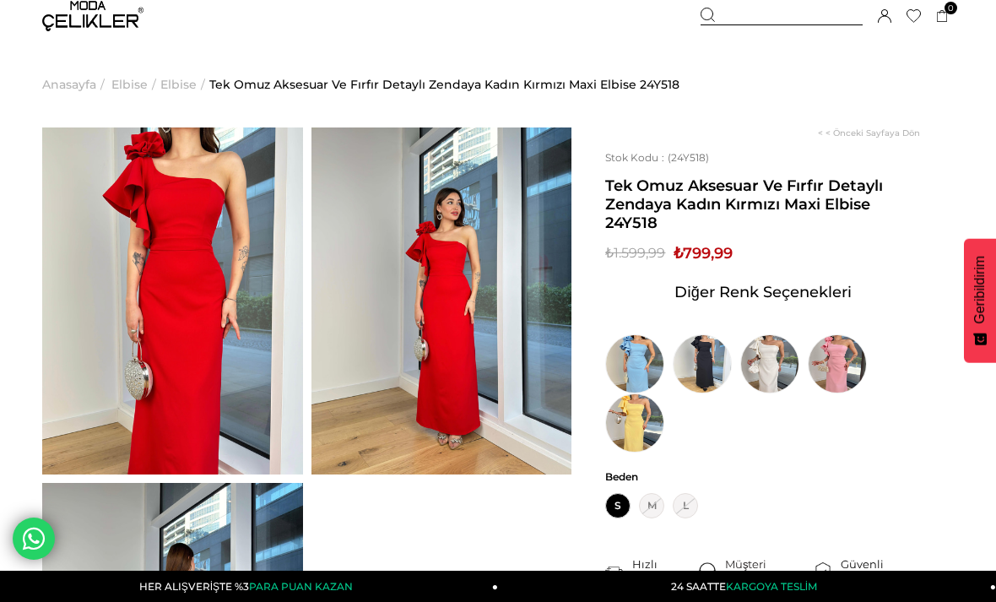
scroll to position [10, 0]
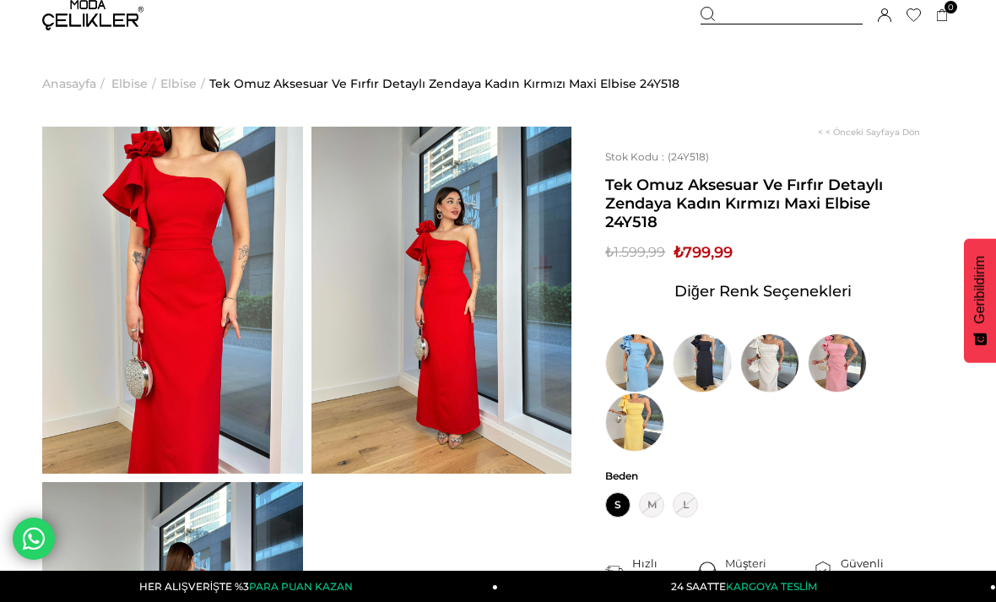
click at [505, 288] on img at bounding box center [442, 300] width 261 height 347
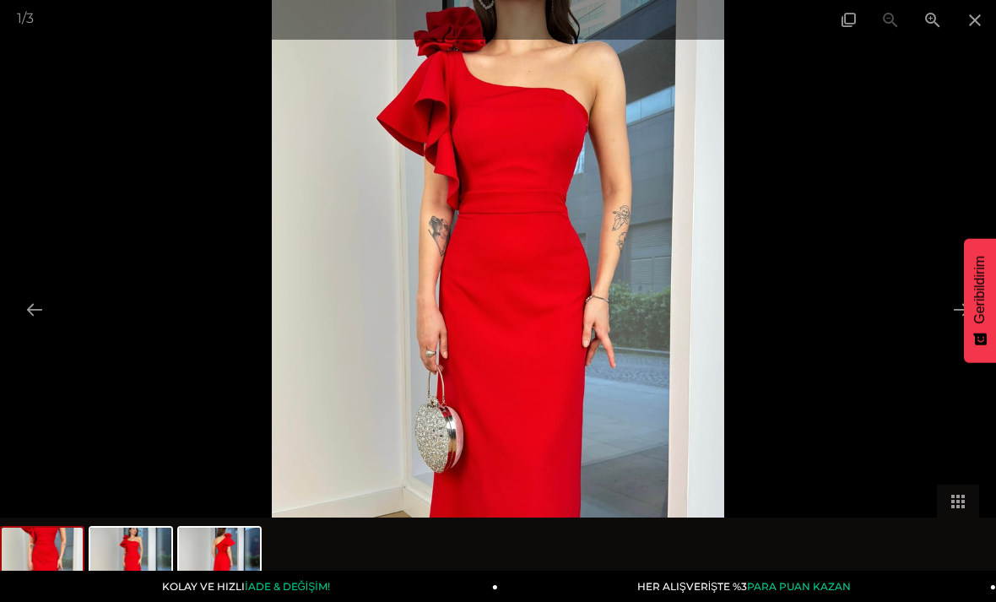
click at [974, 24] on span at bounding box center [975, 20] width 42 height 40
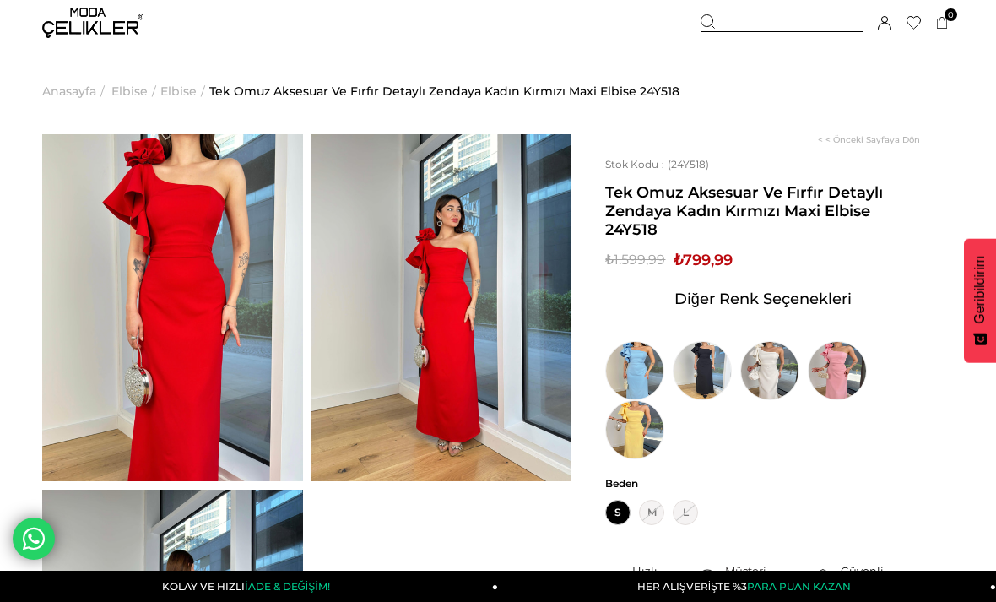
scroll to position [0, 0]
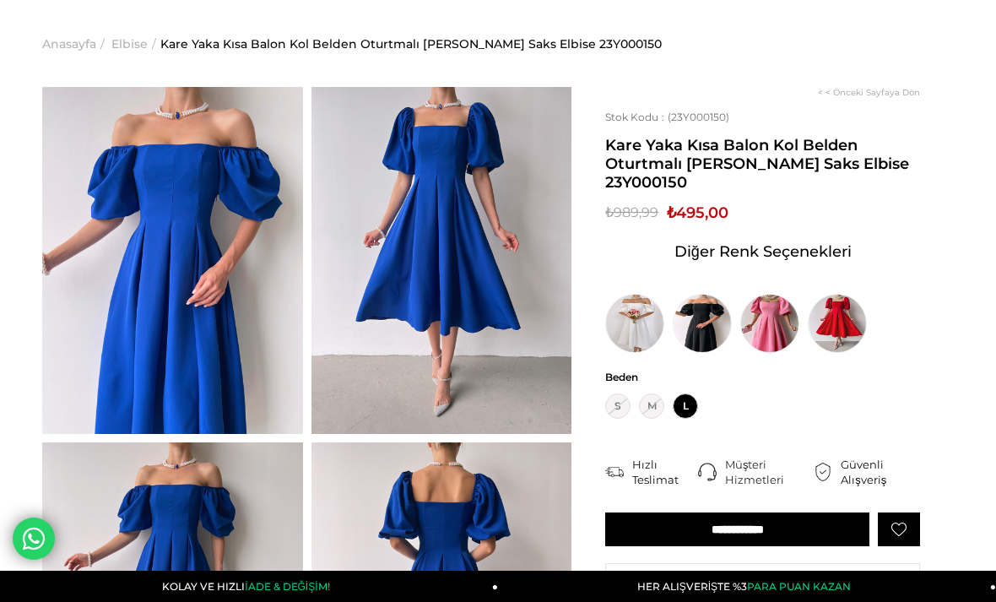
scroll to position [49, 0]
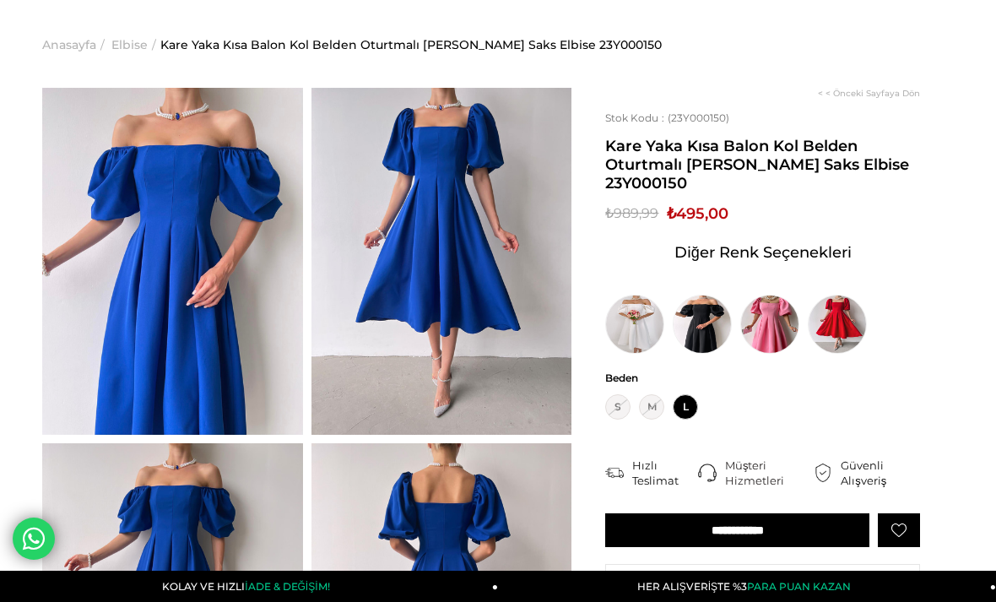
click at [835, 328] on img at bounding box center [837, 324] width 59 height 59
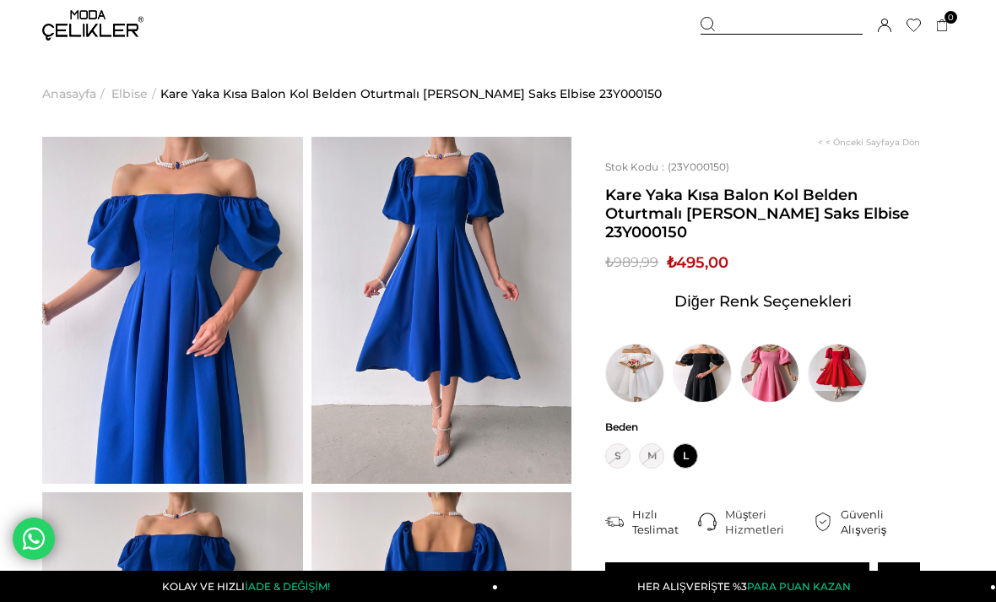
scroll to position [103, 0]
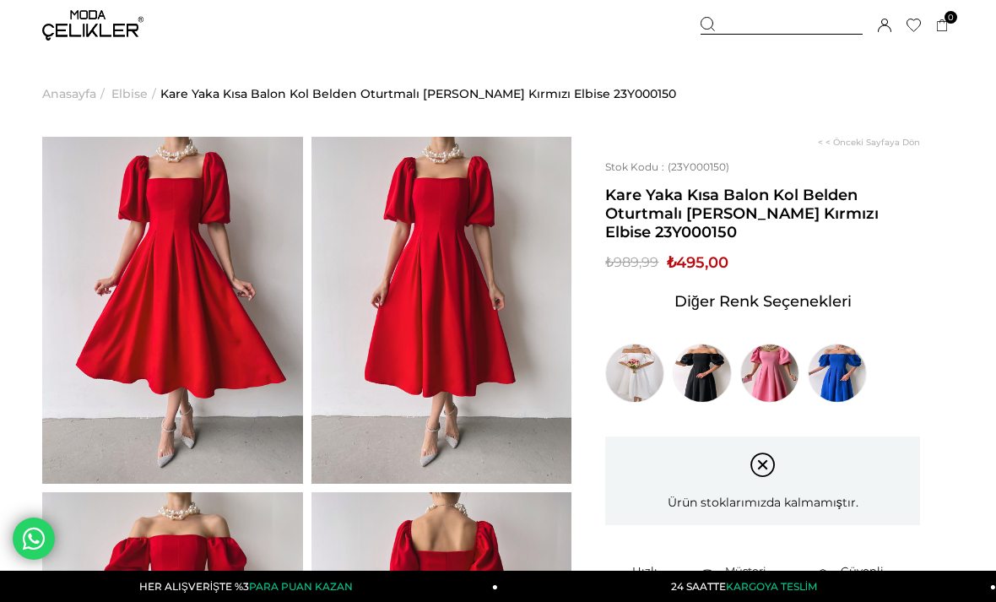
click at [843, 372] on img at bounding box center [837, 373] width 59 height 59
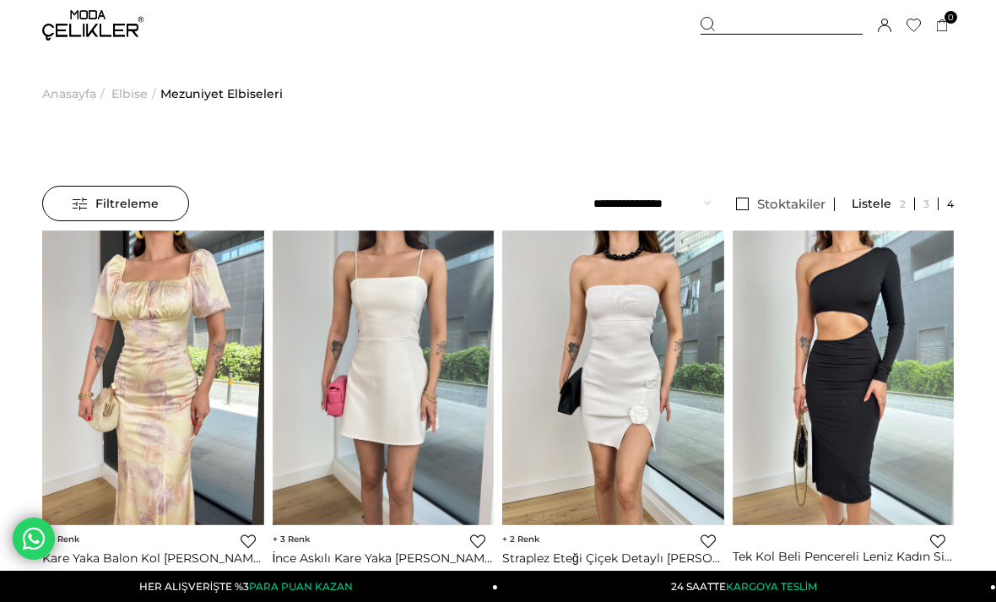
click at [126, 99] on span "Elbise" at bounding box center [129, 94] width 36 height 86
click at [136, 81] on span "Elbise" at bounding box center [129, 94] width 36 height 86
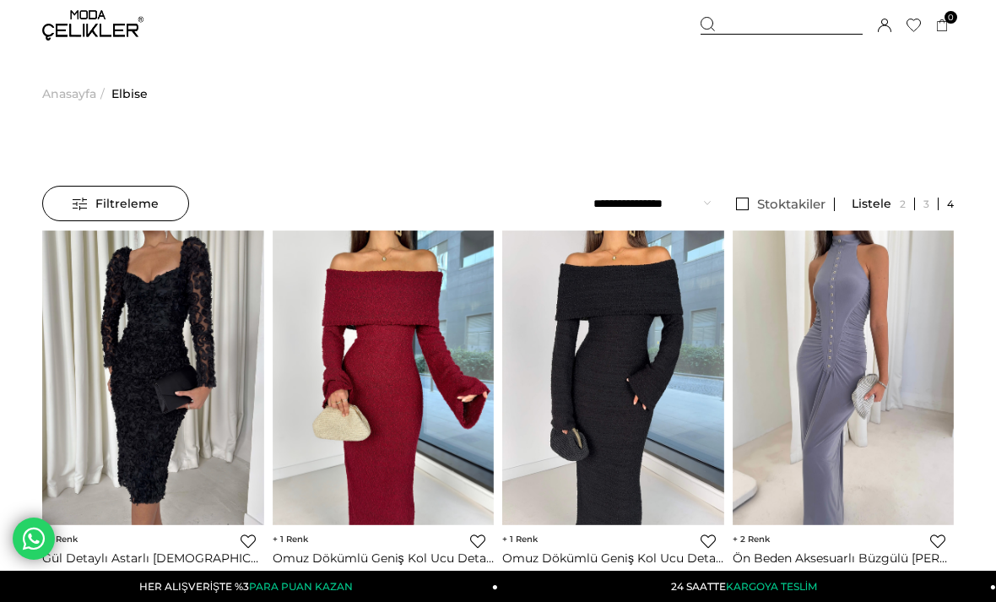
click at [109, 200] on span "Filtreleme" at bounding box center [116, 204] width 86 height 34
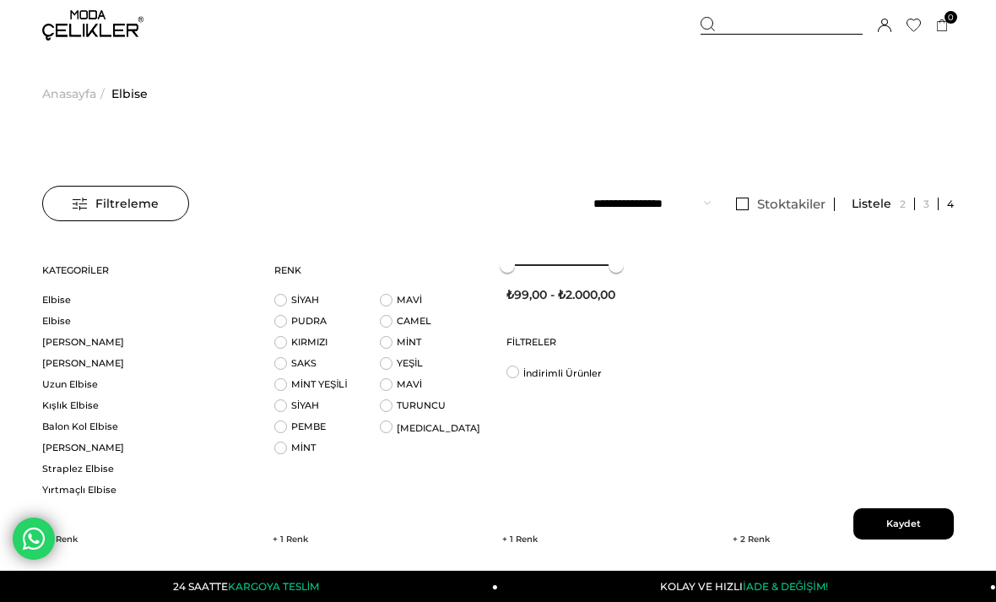
click at [46, 367] on link "[PERSON_NAME]" at bounding box center [147, 363] width 211 height 13
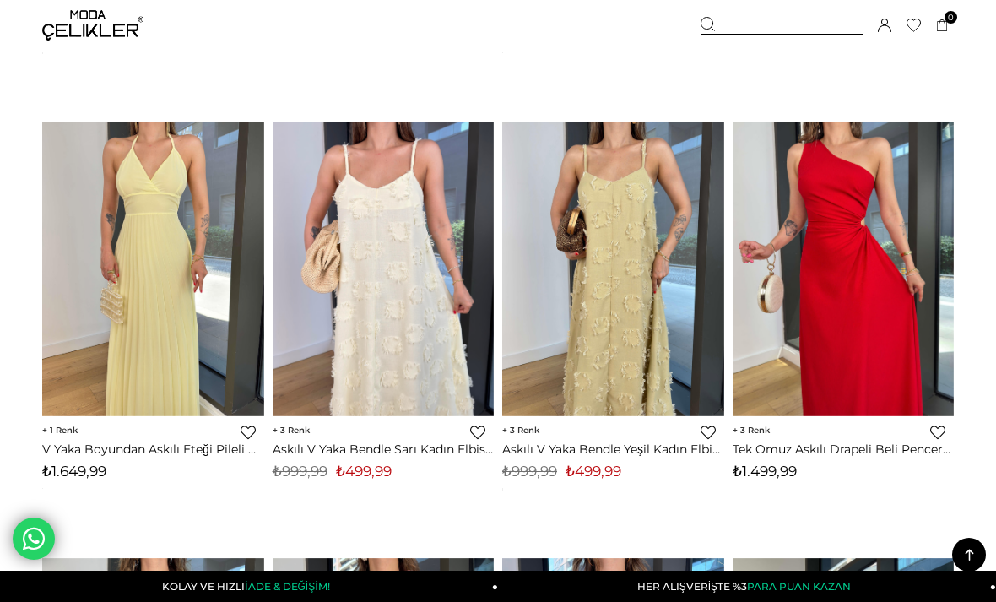
scroll to position [3175, 0]
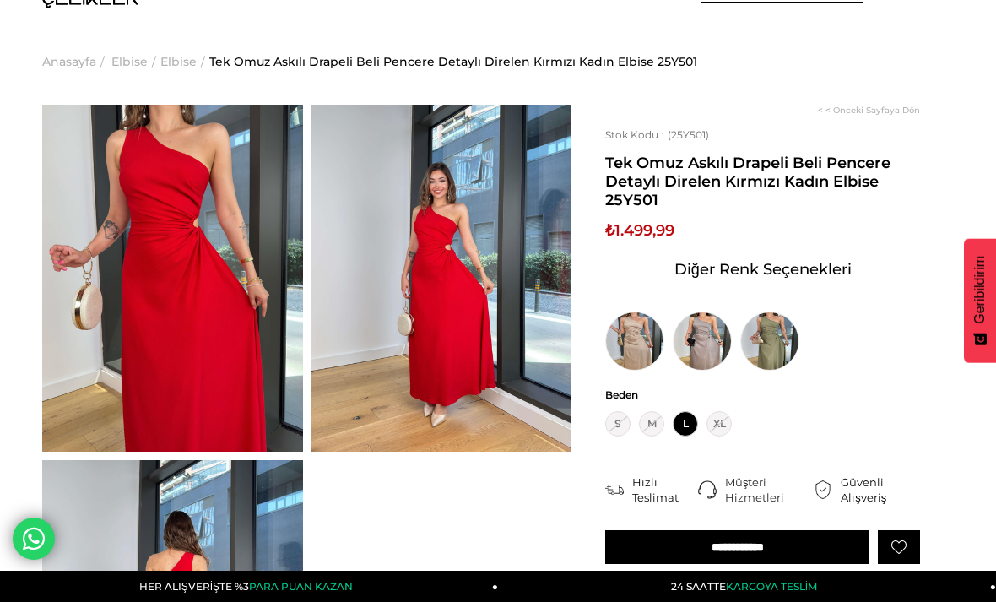
scroll to position [34, 0]
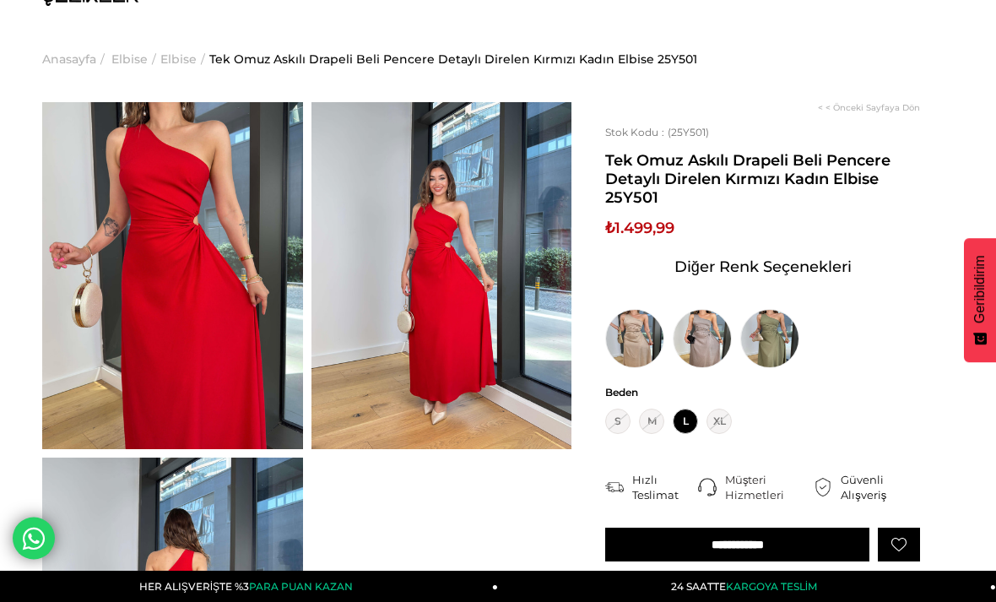
click at [783, 349] on img at bounding box center [769, 339] width 59 height 59
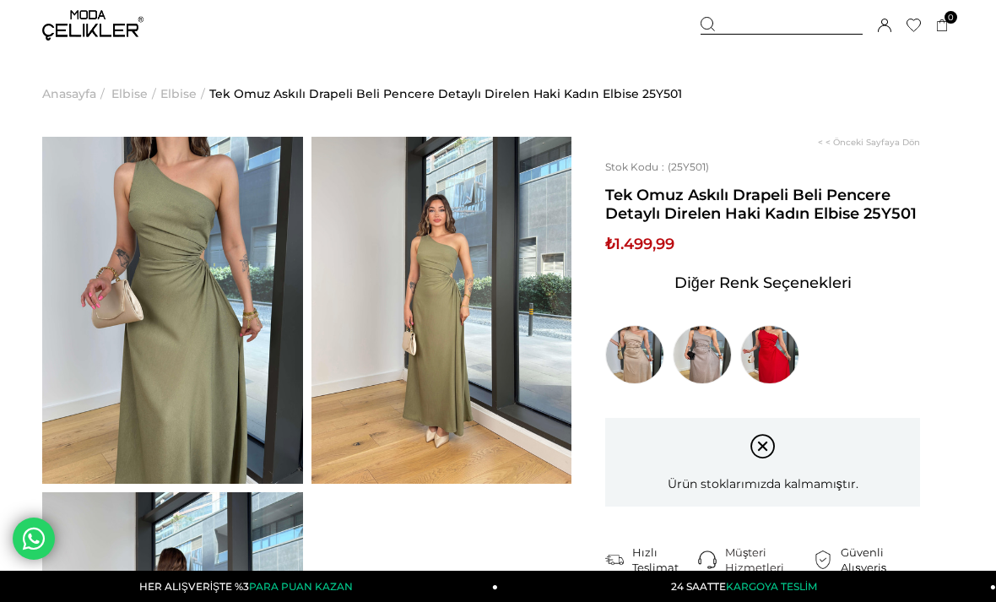
click at [713, 352] on img at bounding box center [702, 354] width 59 height 59
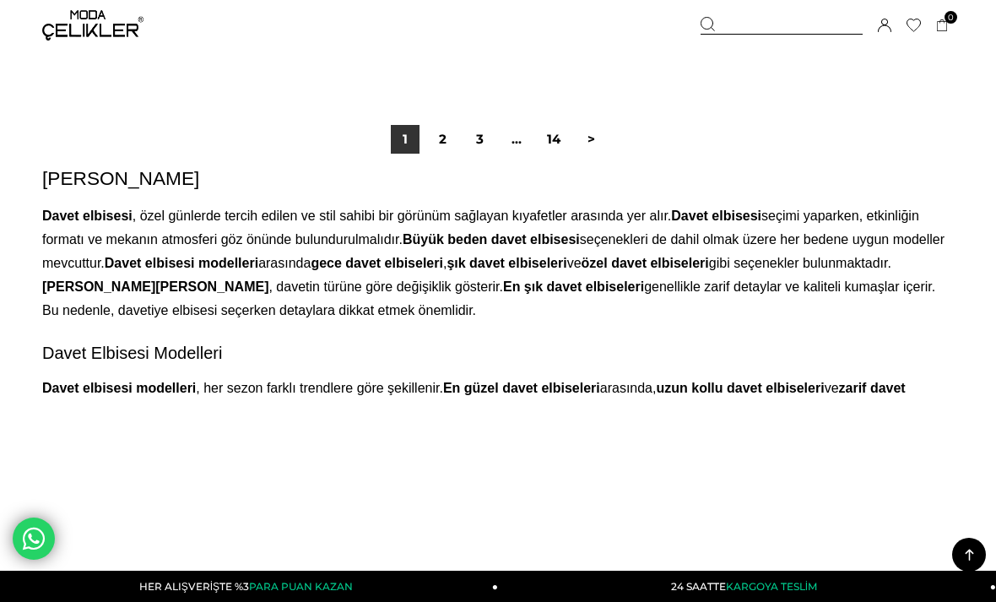
scroll to position [8941, 0]
